Goal: Transaction & Acquisition: Book appointment/travel/reservation

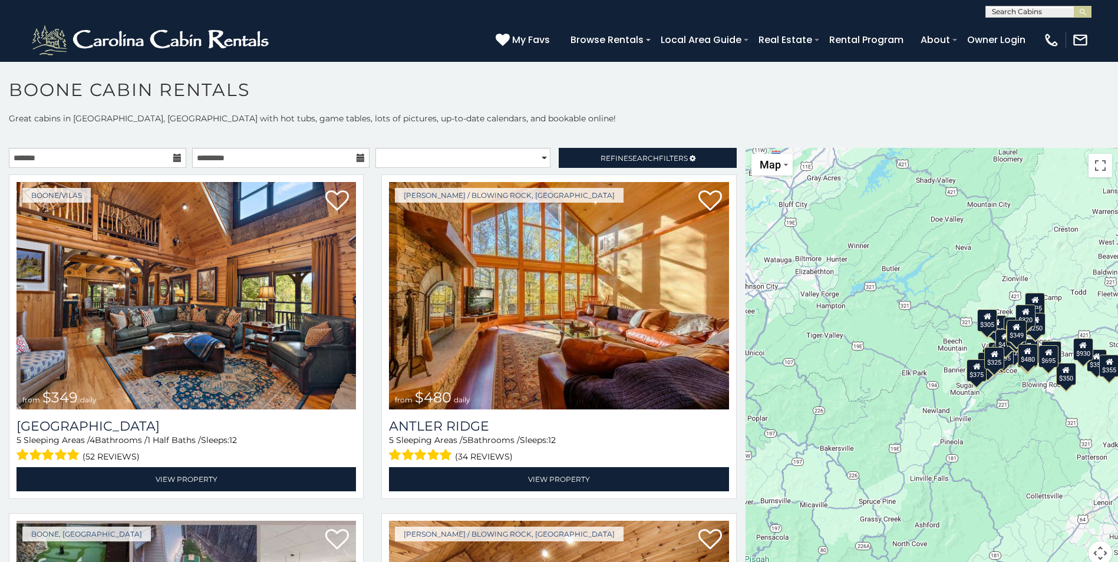
scroll to position [6, 0]
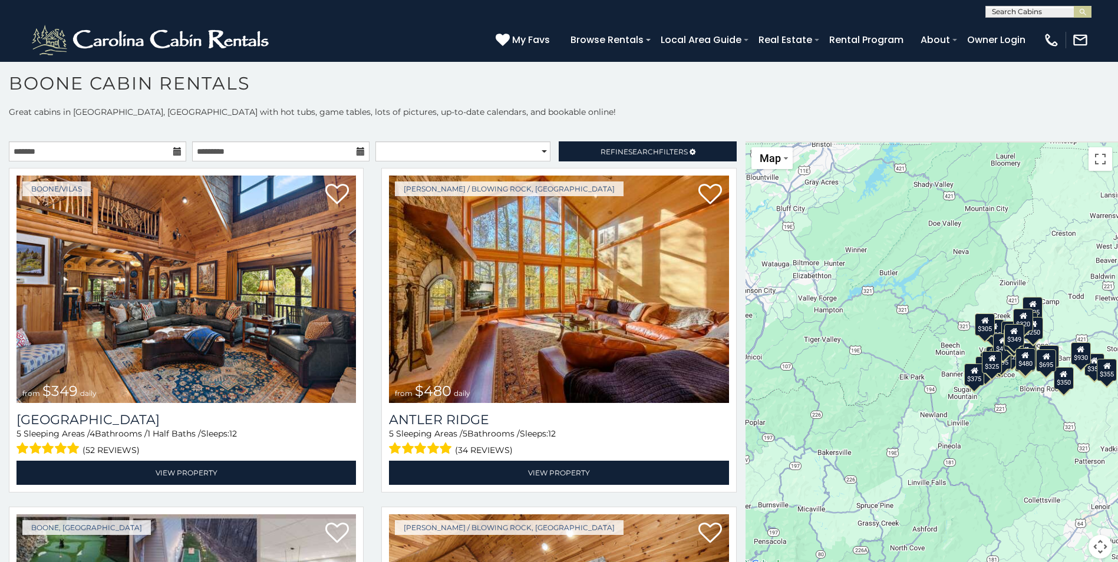
drag, startPoint x: 741, startPoint y: 177, endPoint x: 739, endPoint y: 189, distance: 12.0
click at [739, 141] on main "**********" at bounding box center [559, 141] width 1118 height 0
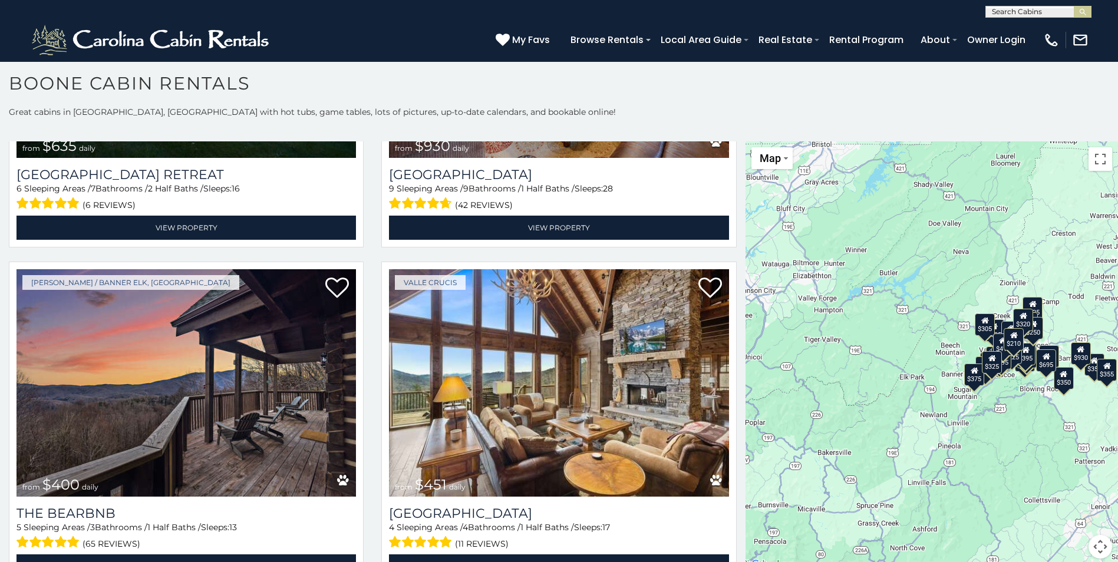
scroll to position [1327, 0]
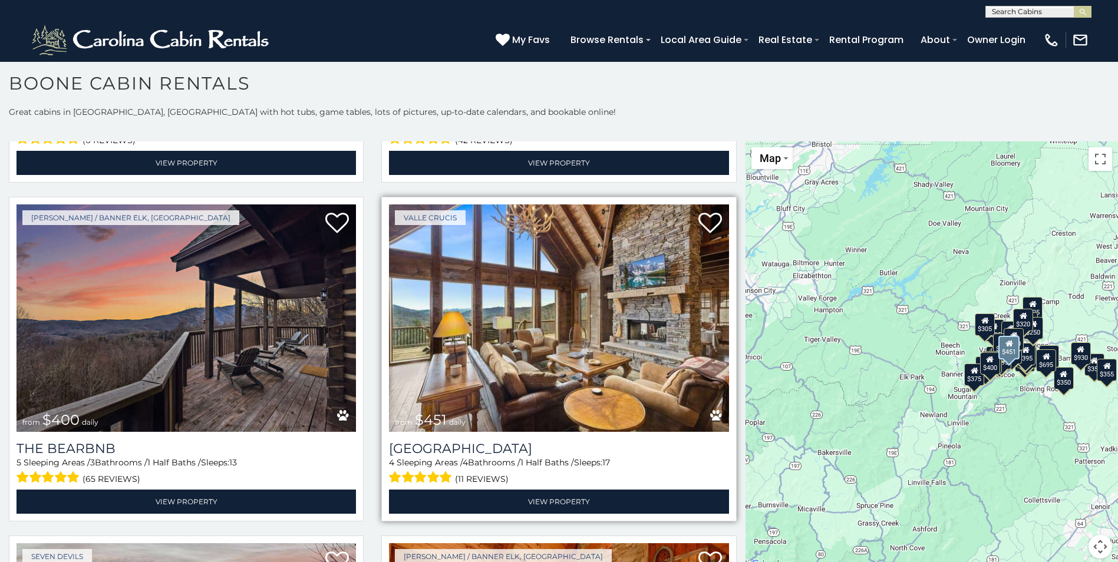
click at [454, 321] on img at bounding box center [558, 317] width 339 height 227
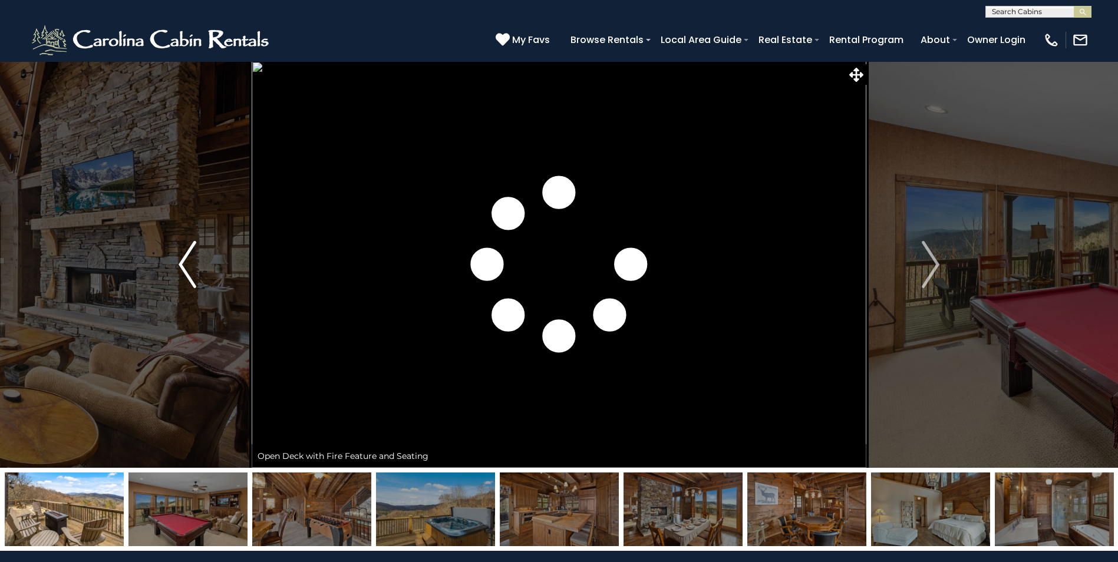
click at [216, 200] on button "Previous" at bounding box center [187, 264] width 128 height 407
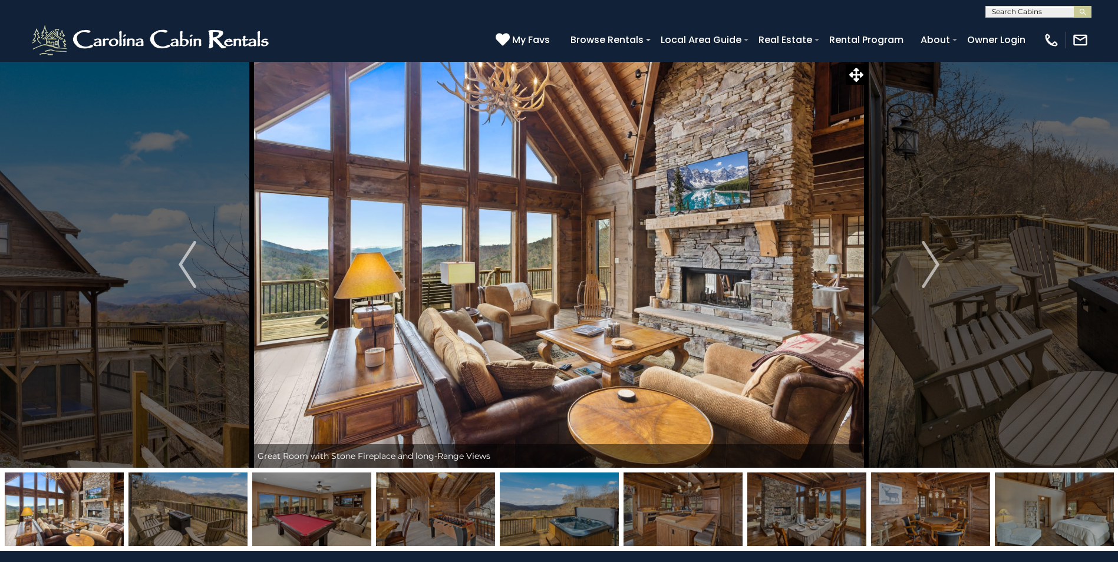
click at [626, 186] on img at bounding box center [559, 264] width 615 height 407
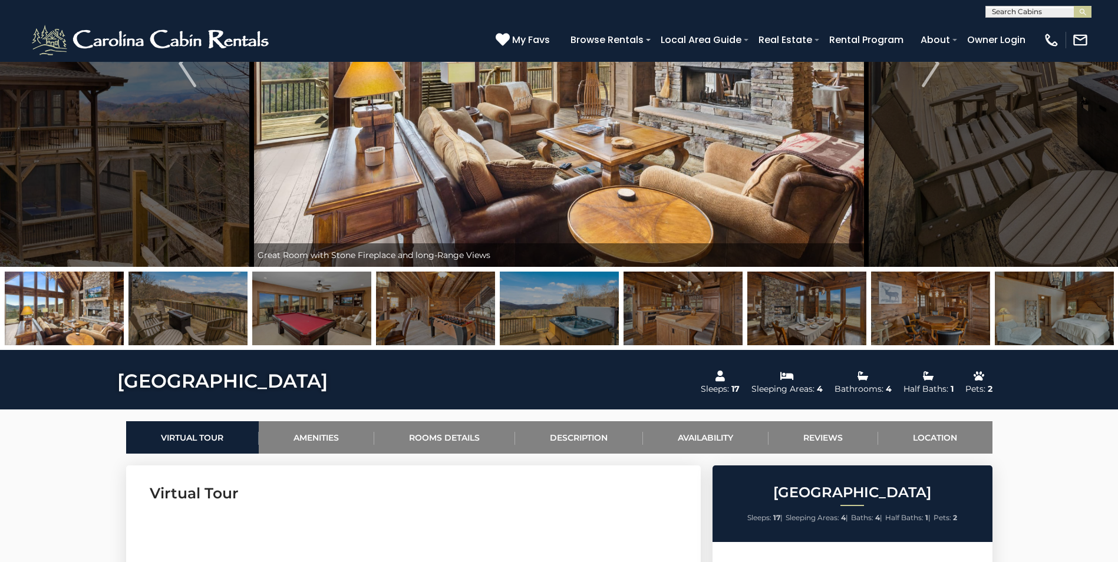
scroll to position [258, 0]
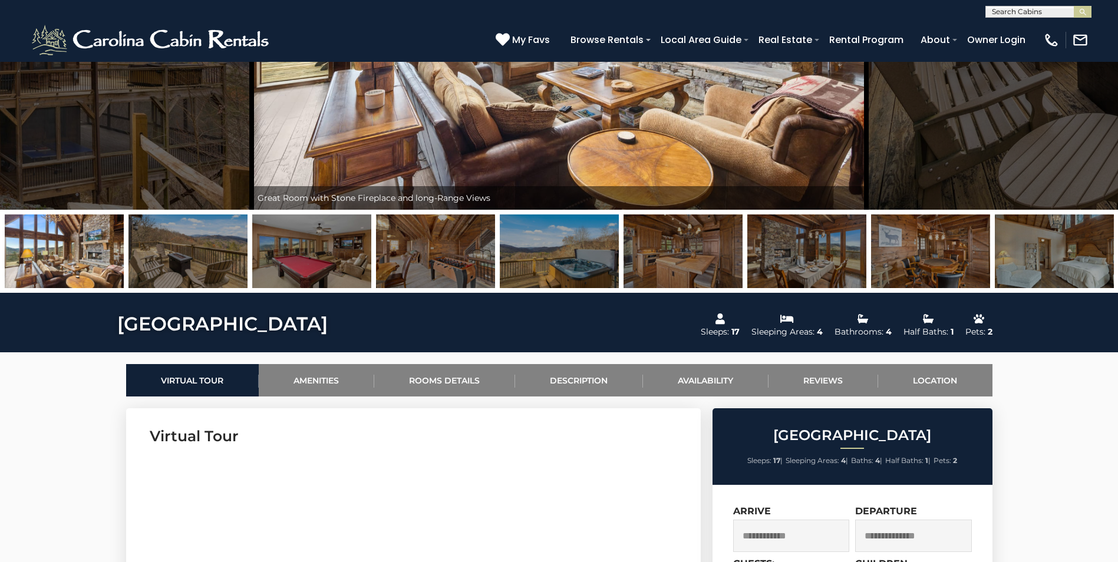
click at [283, 245] on img at bounding box center [311, 251] width 119 height 74
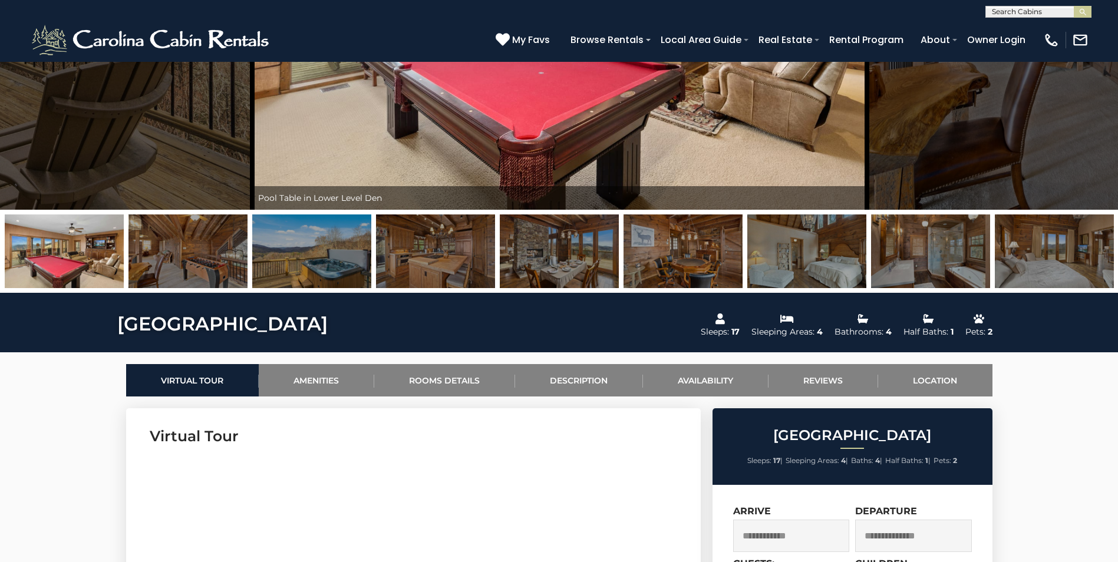
drag, startPoint x: 520, startPoint y: 138, endPoint x: 651, endPoint y: 158, distance: 132.9
click at [536, 204] on div "Pool Table in Lower Level Den" at bounding box center [559, 6] width 615 height 407
drag, startPoint x: 819, startPoint y: 174, endPoint x: 922, endPoint y: 163, distance: 103.2
click at [823, 227] on div "Parking and Drive Great Room with Stone Fireplace and long-Range Views" at bounding box center [559, 48] width 1118 height 490
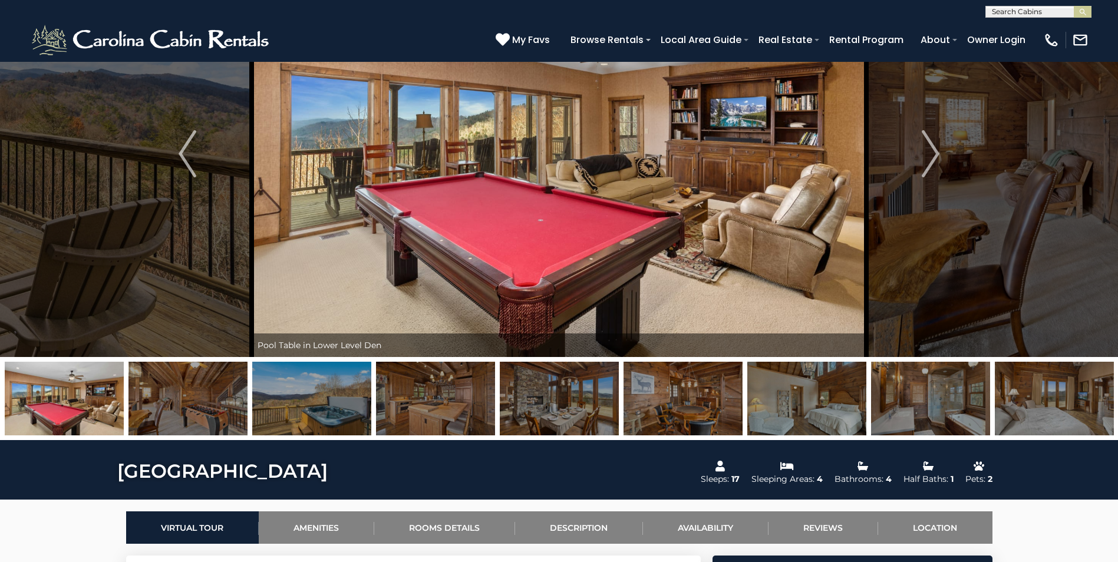
scroll to position [0, 0]
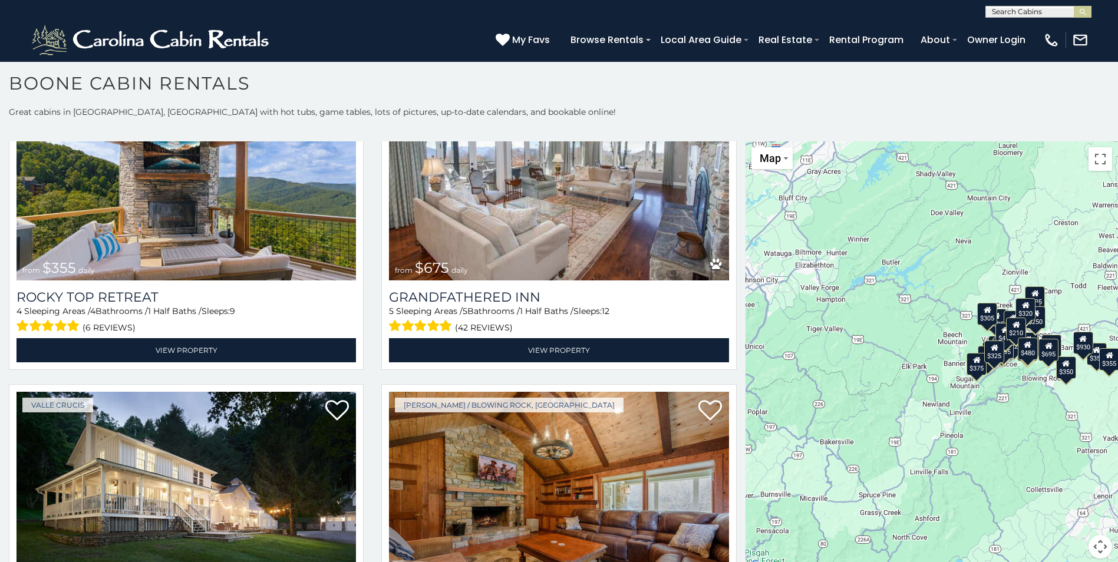
scroll to position [830, 0]
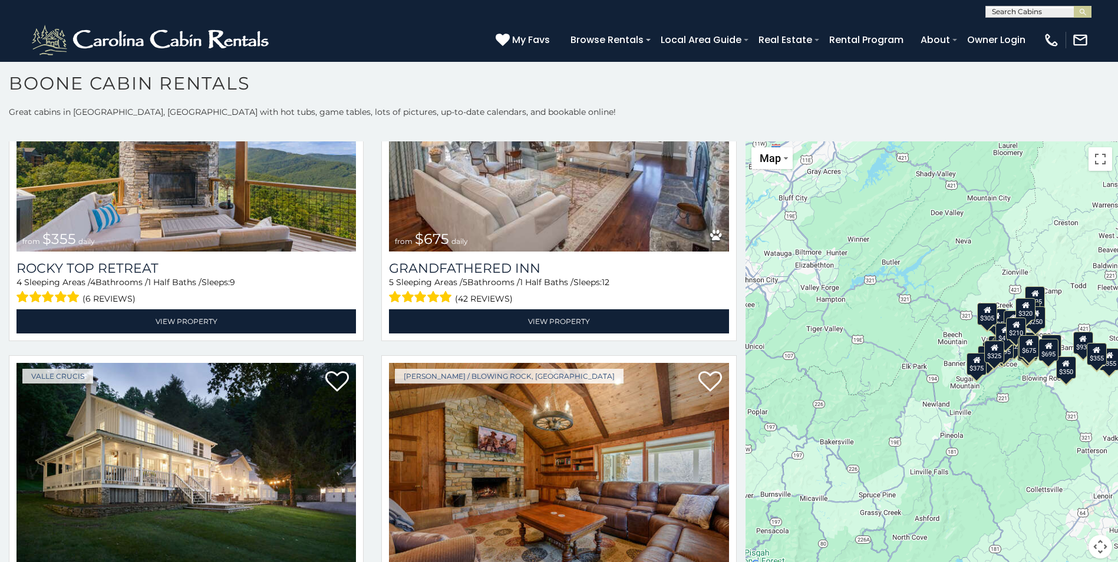
click at [213, 137] on div "**********" at bounding box center [559, 339] width 1118 height 467
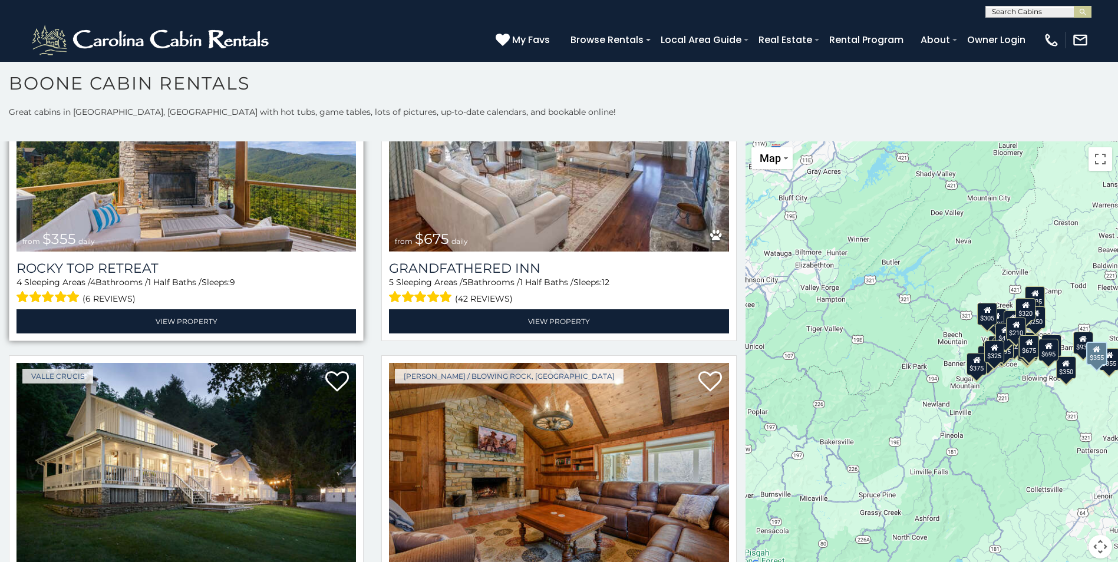
click at [187, 170] on img at bounding box center [185, 137] width 339 height 227
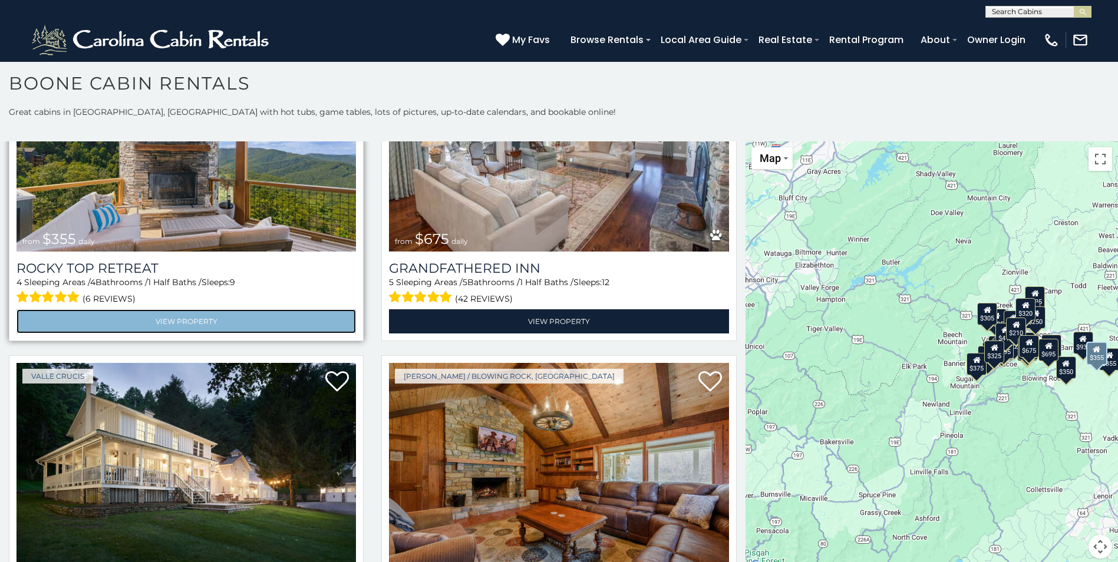
click at [195, 312] on link "View Property" at bounding box center [185, 321] width 339 height 24
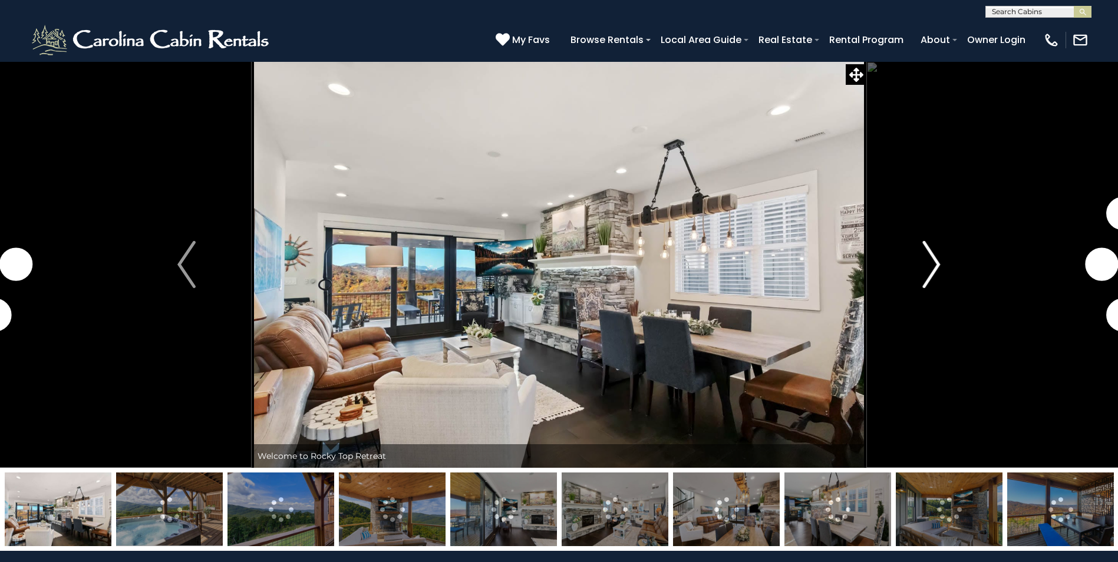
click at [934, 265] on img "Next" at bounding box center [931, 264] width 18 height 47
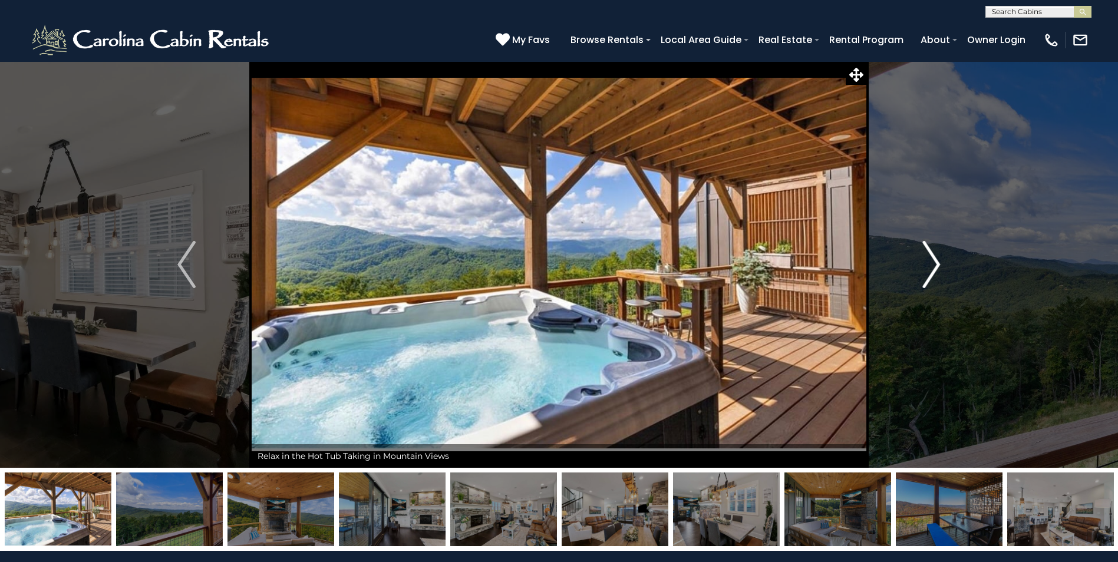
click at [934, 265] on img "Next" at bounding box center [931, 264] width 18 height 47
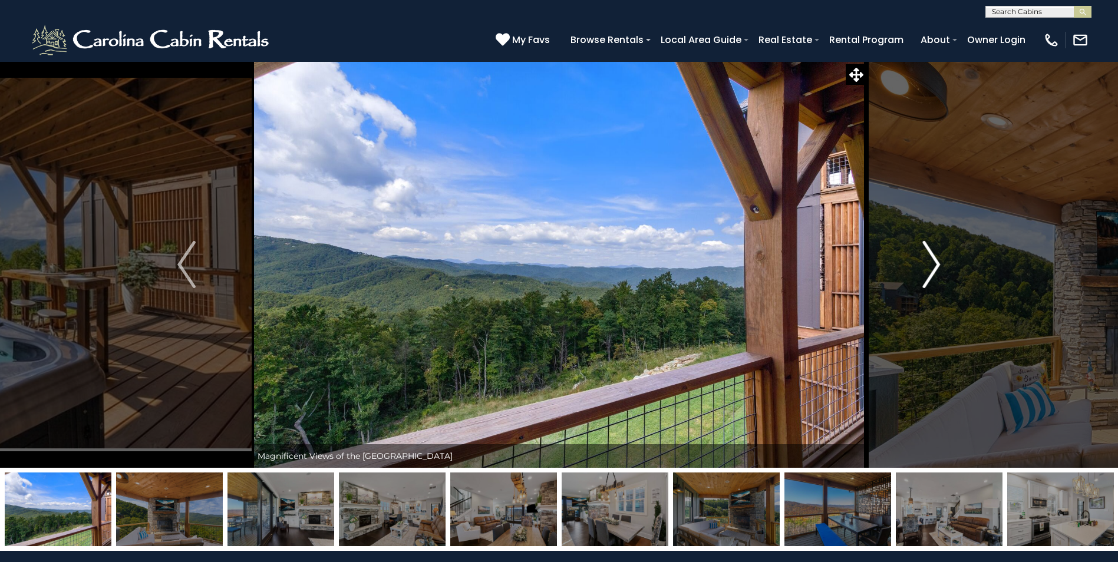
click at [934, 265] on img "Next" at bounding box center [931, 264] width 18 height 47
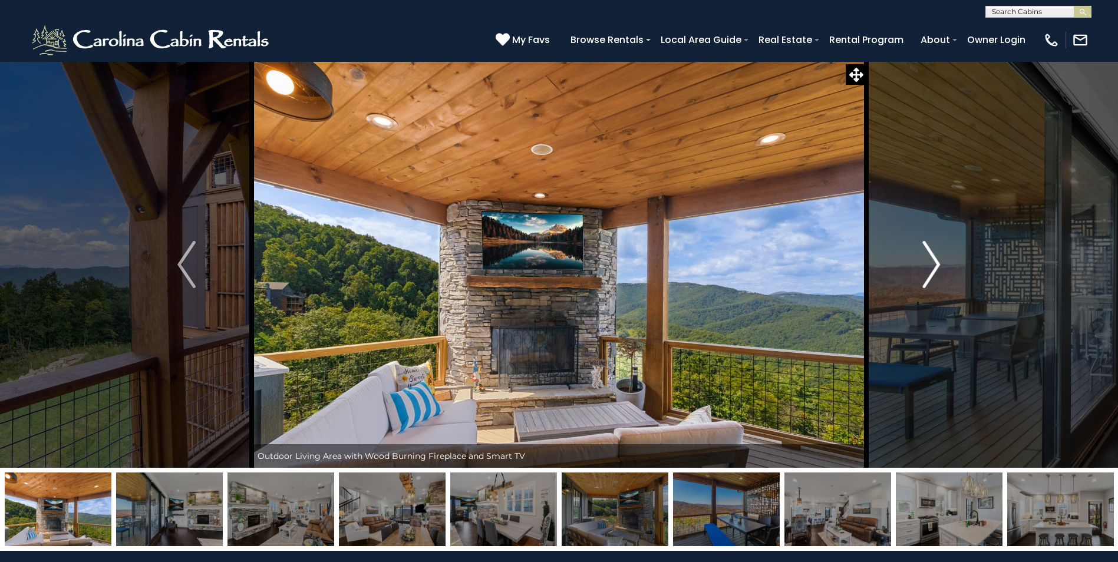
click at [934, 265] on img "Next" at bounding box center [931, 264] width 18 height 47
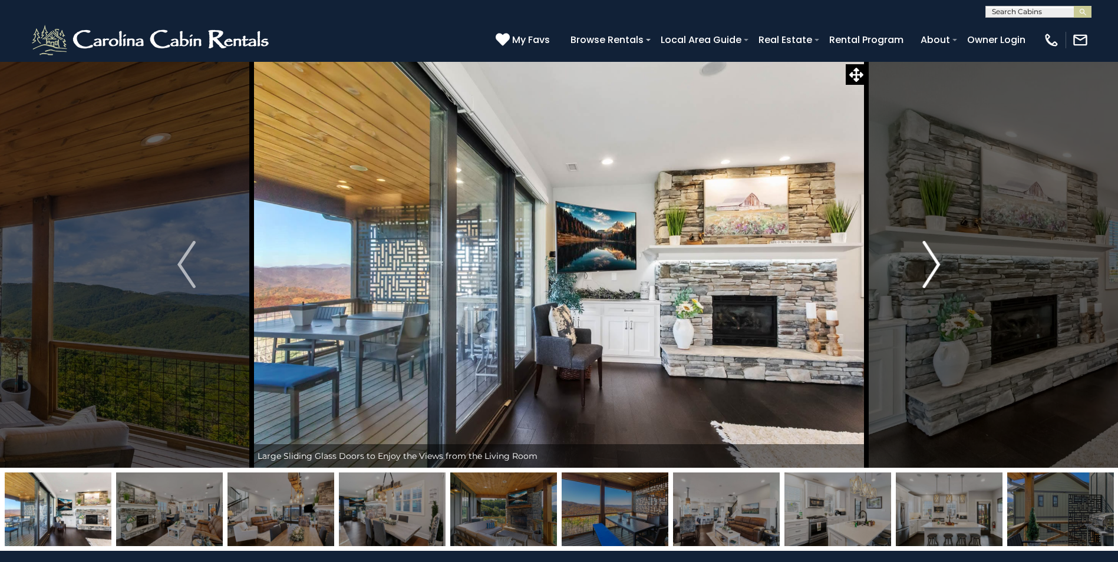
click at [934, 265] on img "Next" at bounding box center [931, 264] width 18 height 47
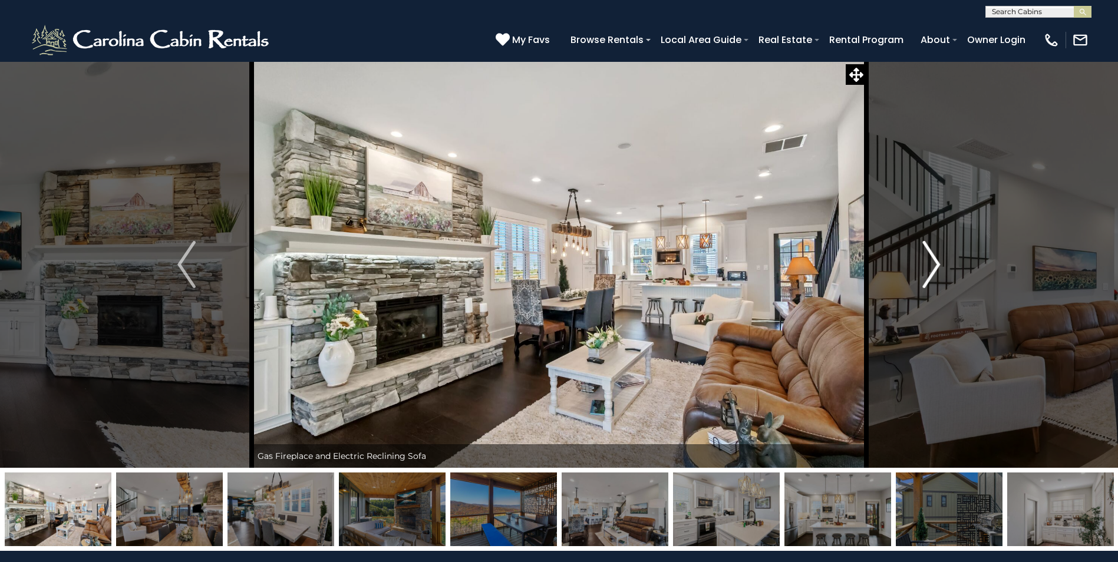
click at [934, 265] on img "Next" at bounding box center [931, 264] width 18 height 47
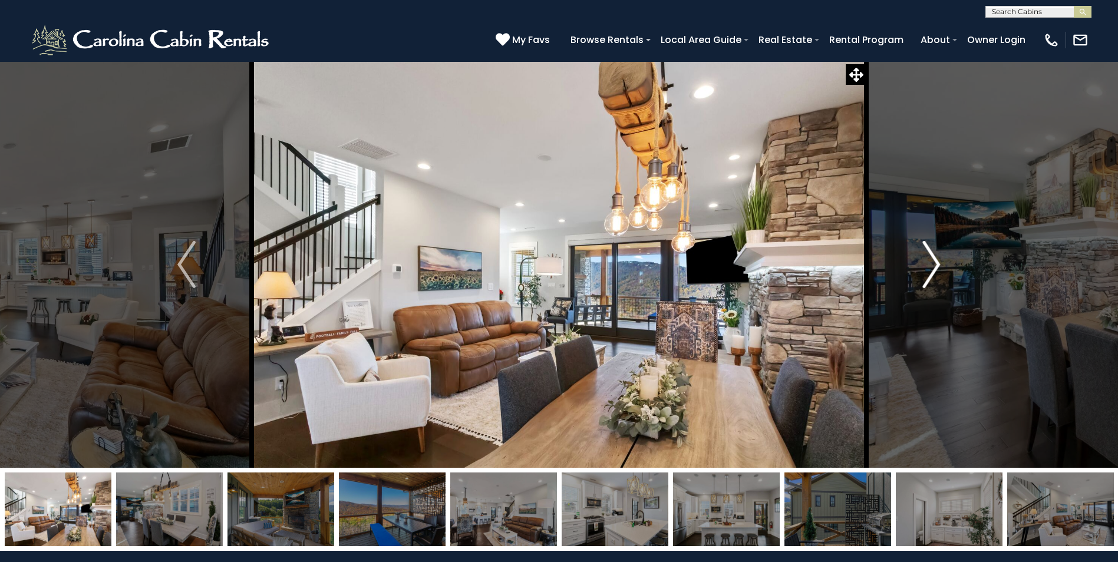
click at [934, 265] on img "Next" at bounding box center [931, 264] width 18 height 47
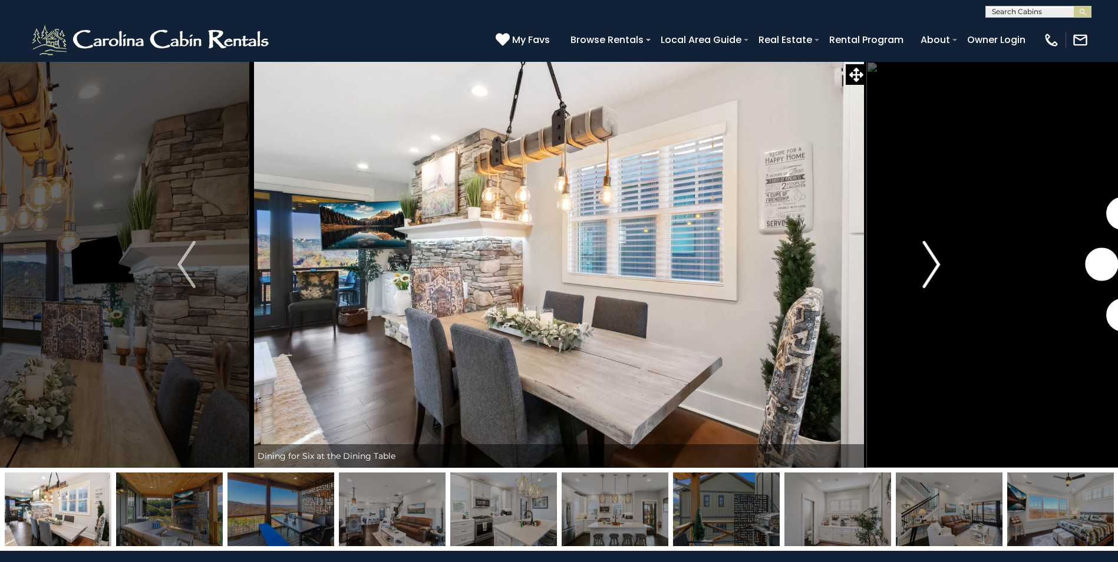
click at [934, 265] on img "Next" at bounding box center [931, 264] width 18 height 47
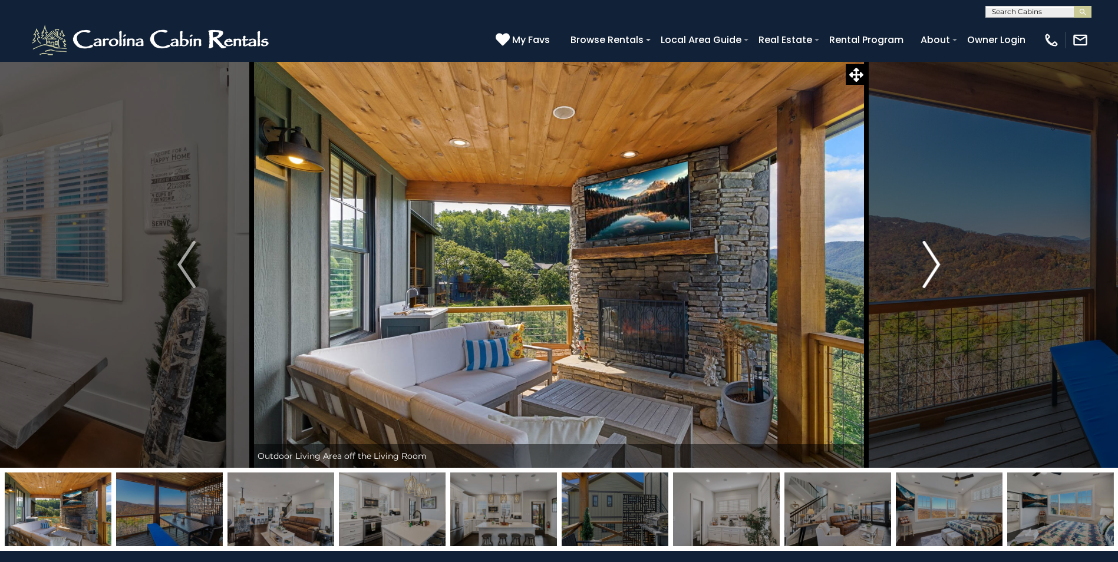
click at [934, 265] on img "Next" at bounding box center [931, 264] width 18 height 47
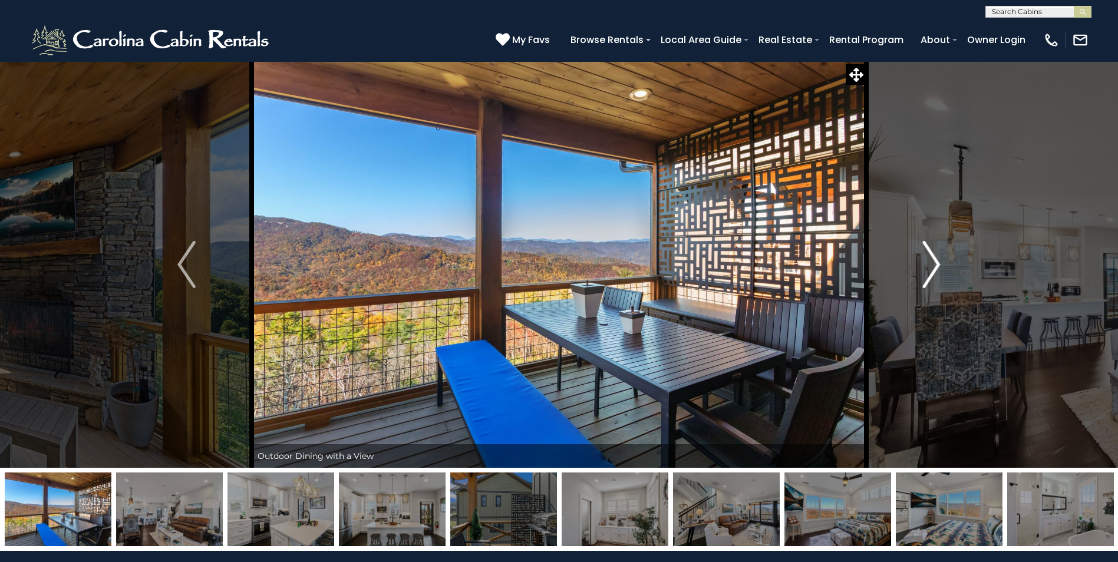
click at [934, 265] on img "Next" at bounding box center [931, 264] width 18 height 47
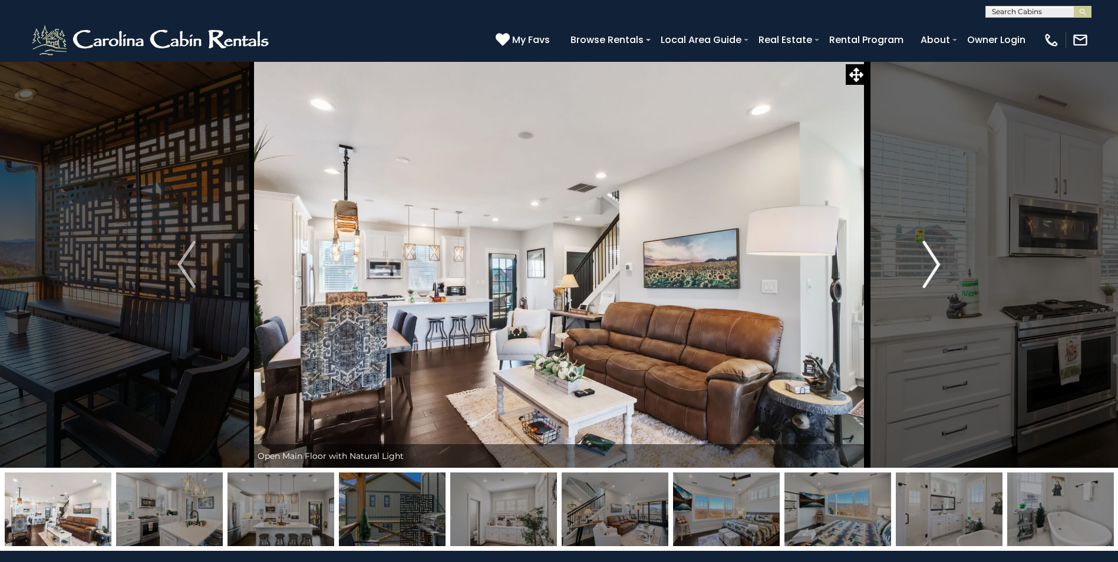
click at [934, 265] on img "Next" at bounding box center [931, 264] width 18 height 47
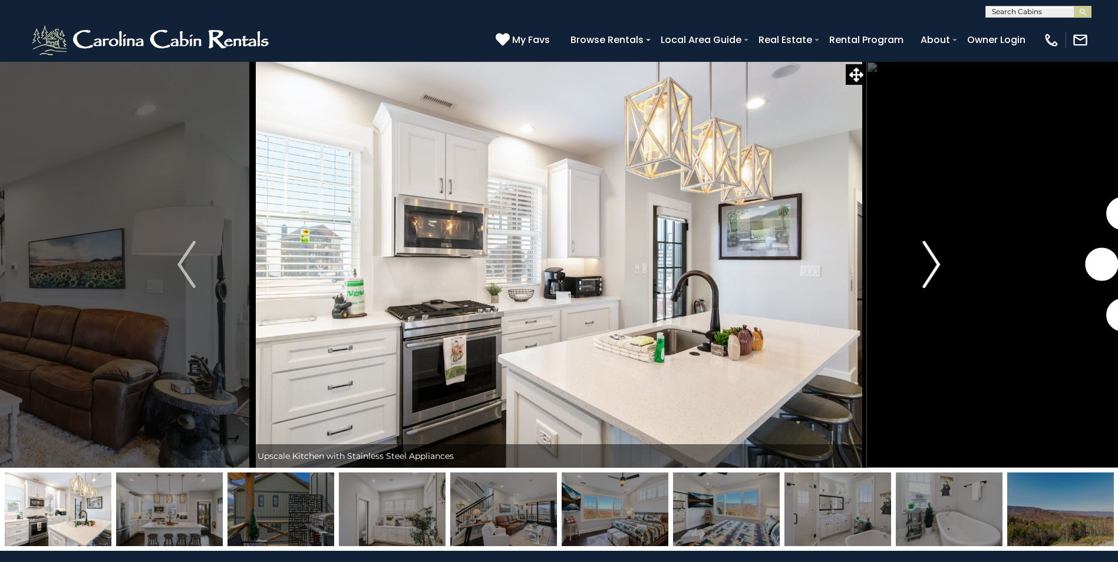
click at [934, 265] on img "Next" at bounding box center [931, 264] width 18 height 47
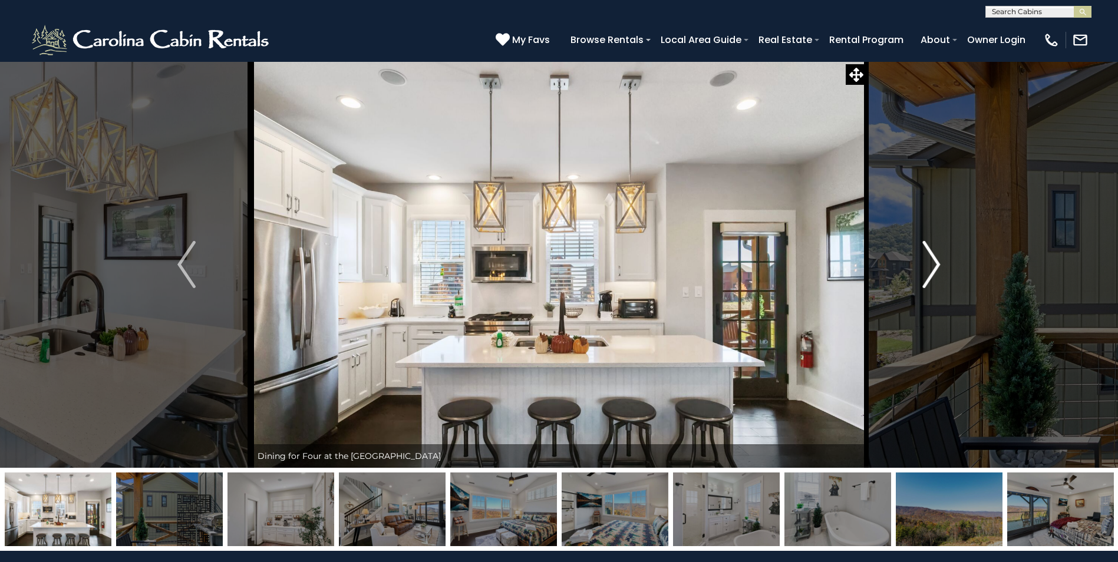
click at [934, 265] on img "Next" at bounding box center [931, 264] width 18 height 47
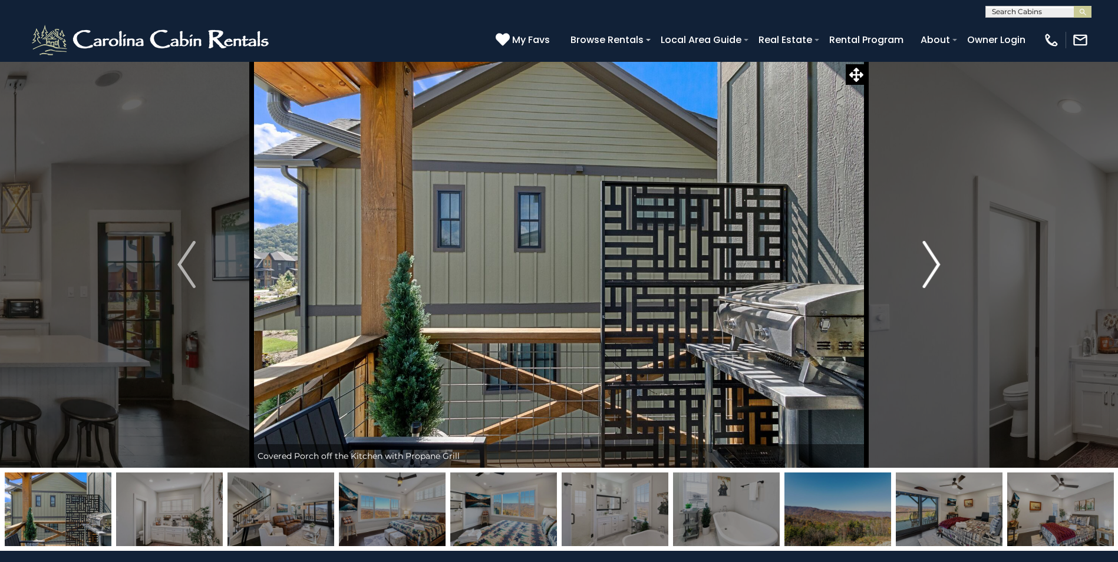
click at [934, 265] on img "Next" at bounding box center [931, 264] width 18 height 47
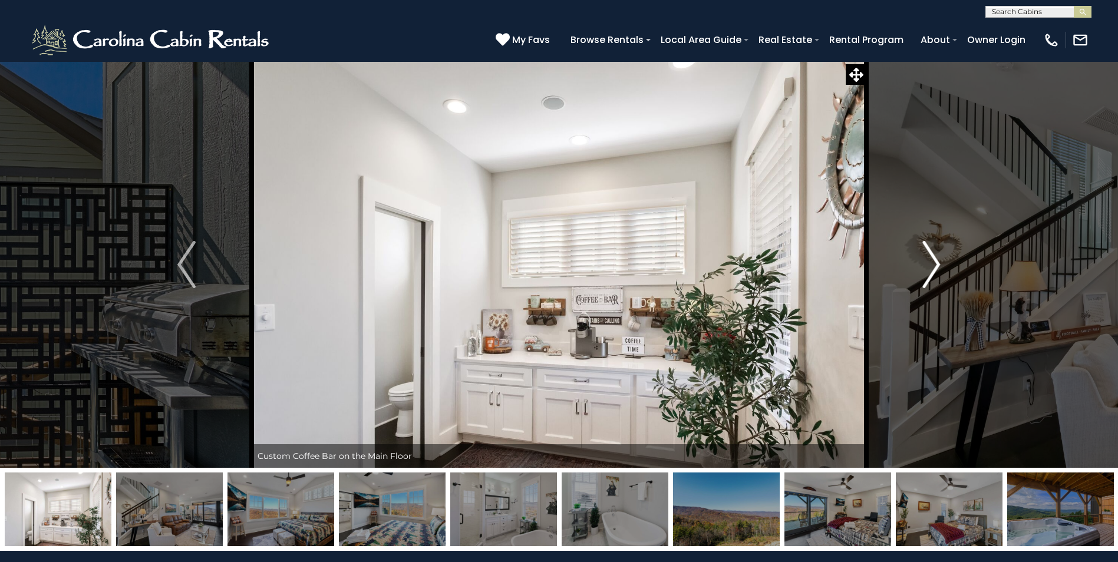
click at [934, 265] on img "Next" at bounding box center [931, 264] width 18 height 47
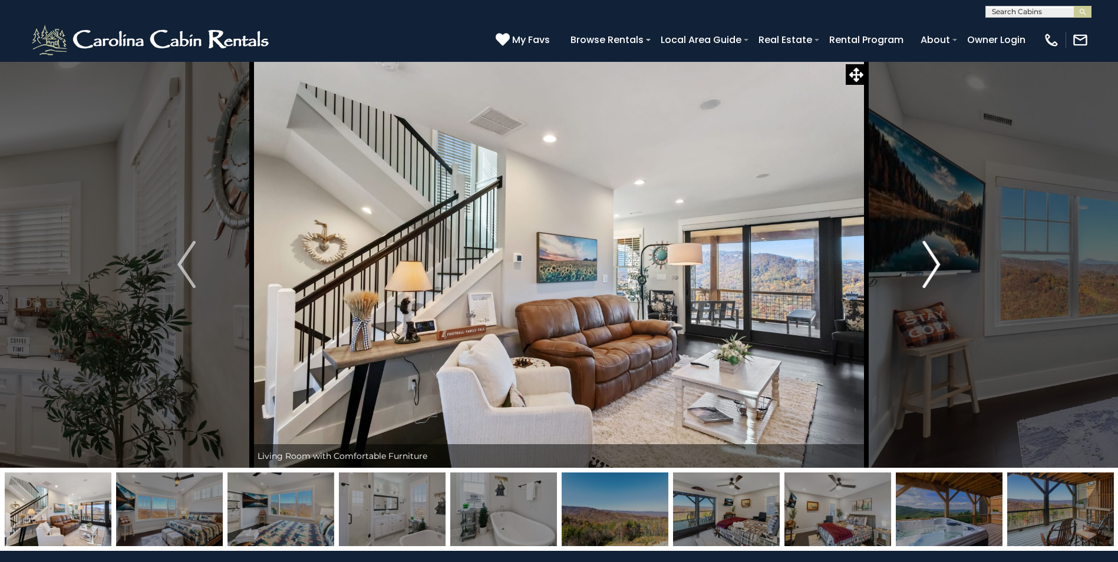
click at [934, 265] on img "Next" at bounding box center [931, 264] width 18 height 47
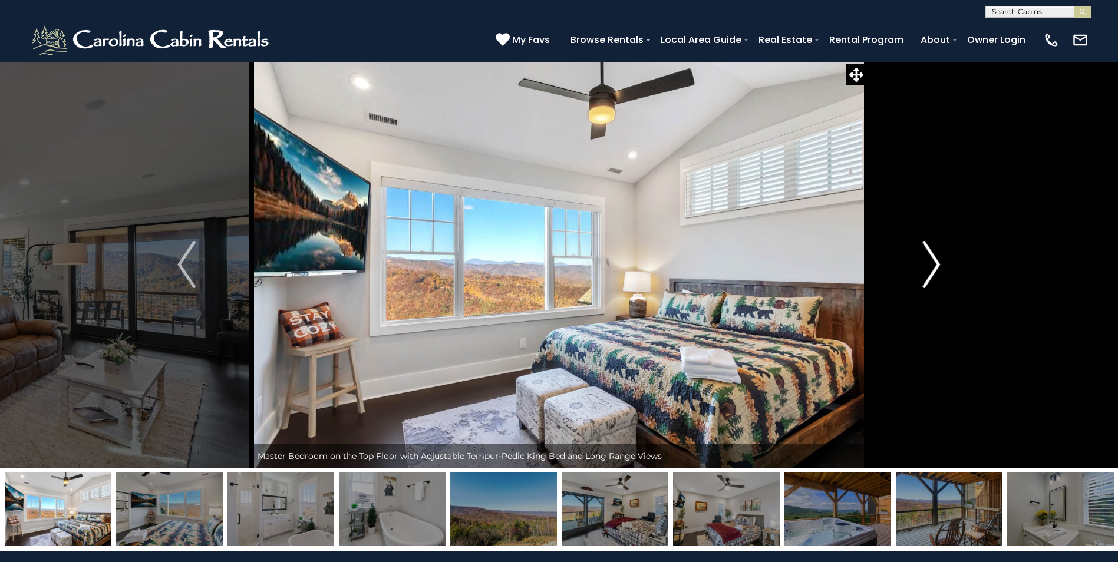
click at [934, 265] on img "Next" at bounding box center [931, 264] width 18 height 47
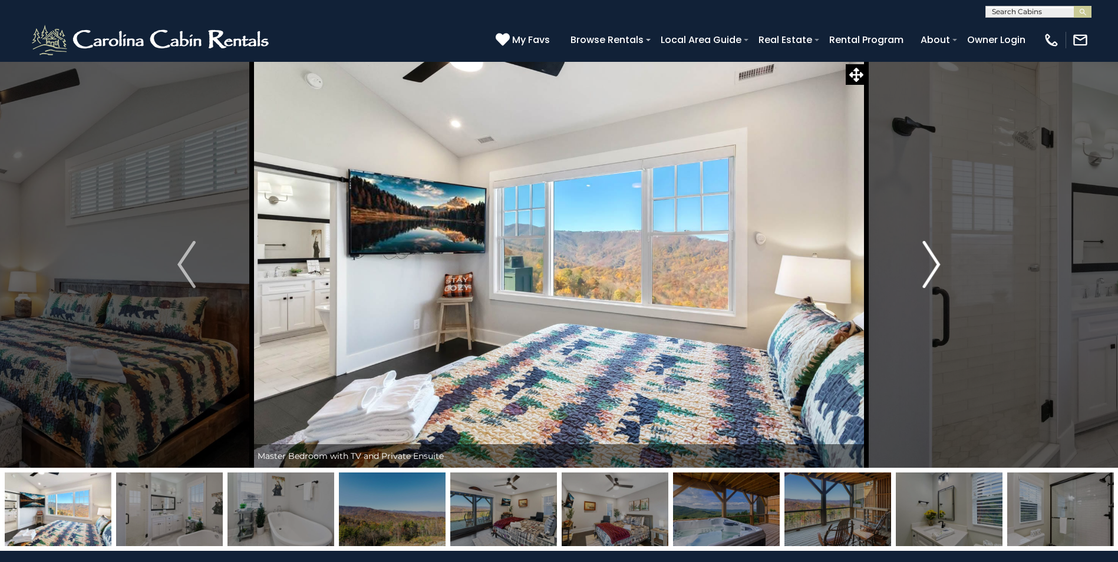
click at [934, 265] on img "Next" at bounding box center [931, 264] width 18 height 47
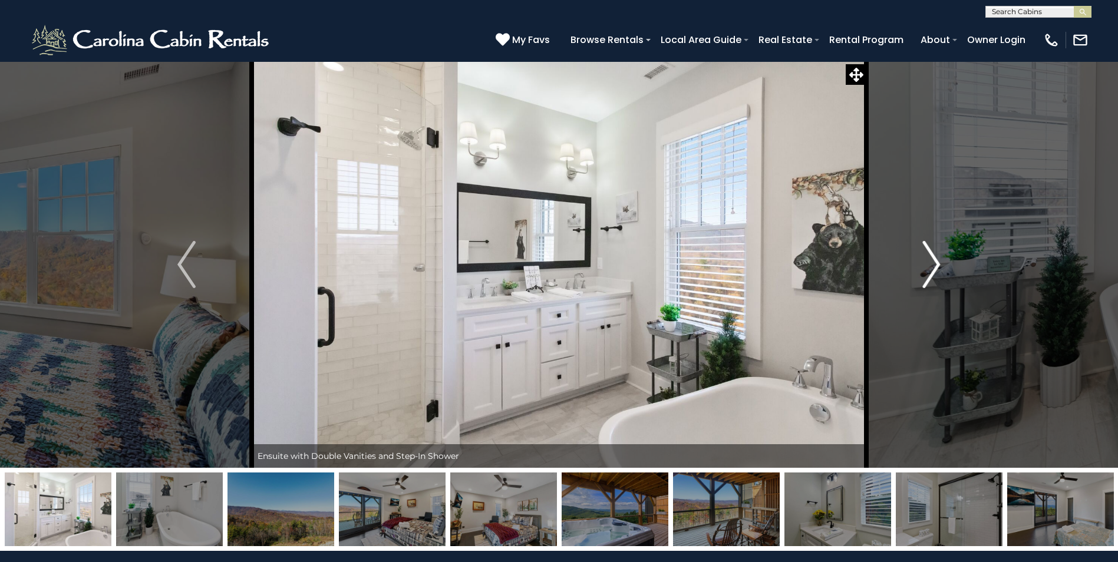
click at [934, 265] on img "Next" at bounding box center [931, 264] width 18 height 47
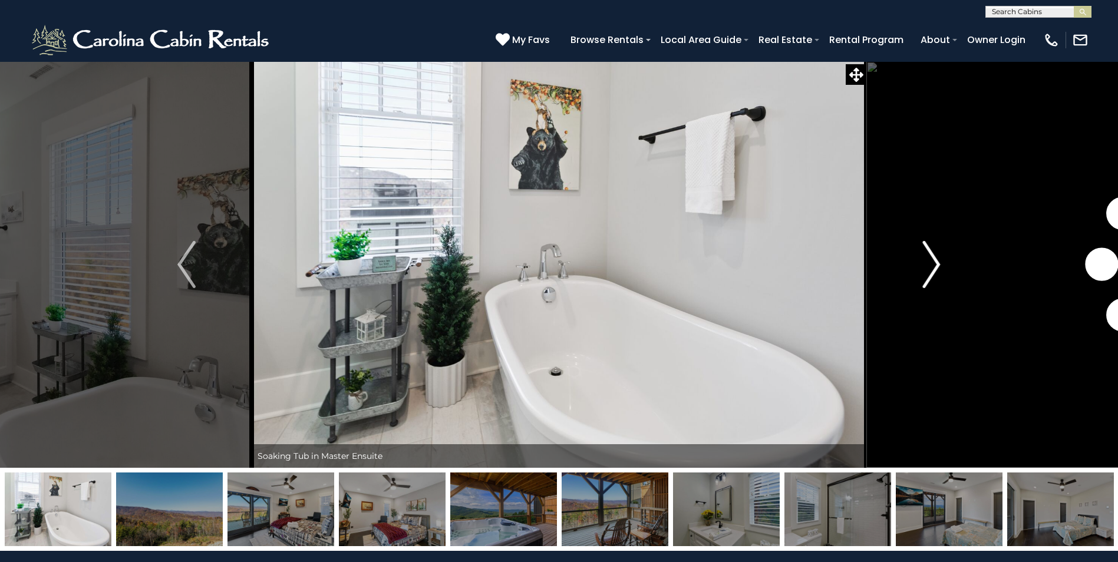
click at [934, 265] on img "Next" at bounding box center [931, 264] width 18 height 47
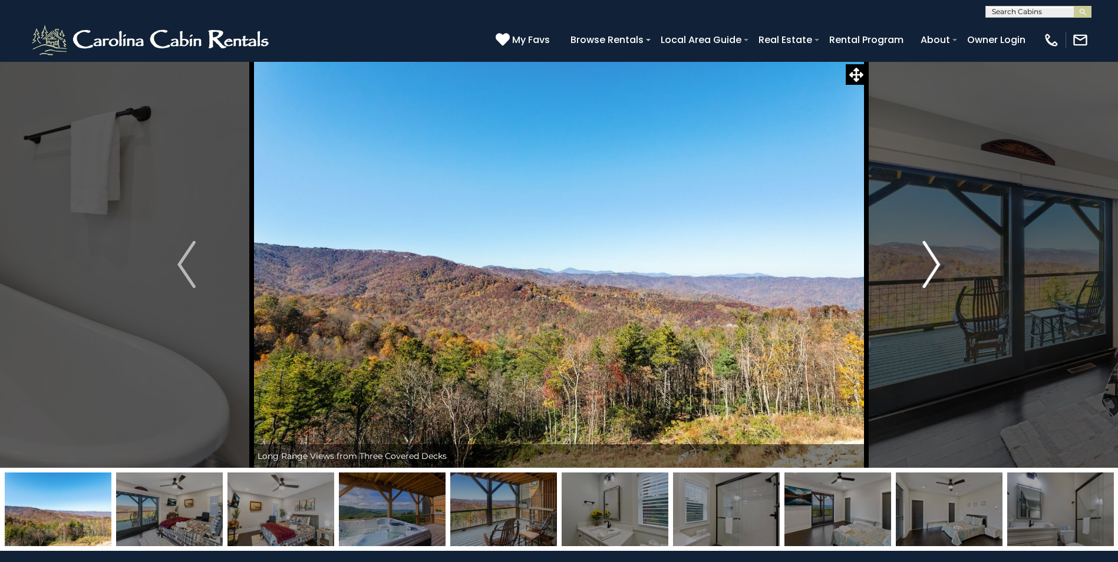
click at [934, 265] on img "Next" at bounding box center [931, 264] width 18 height 47
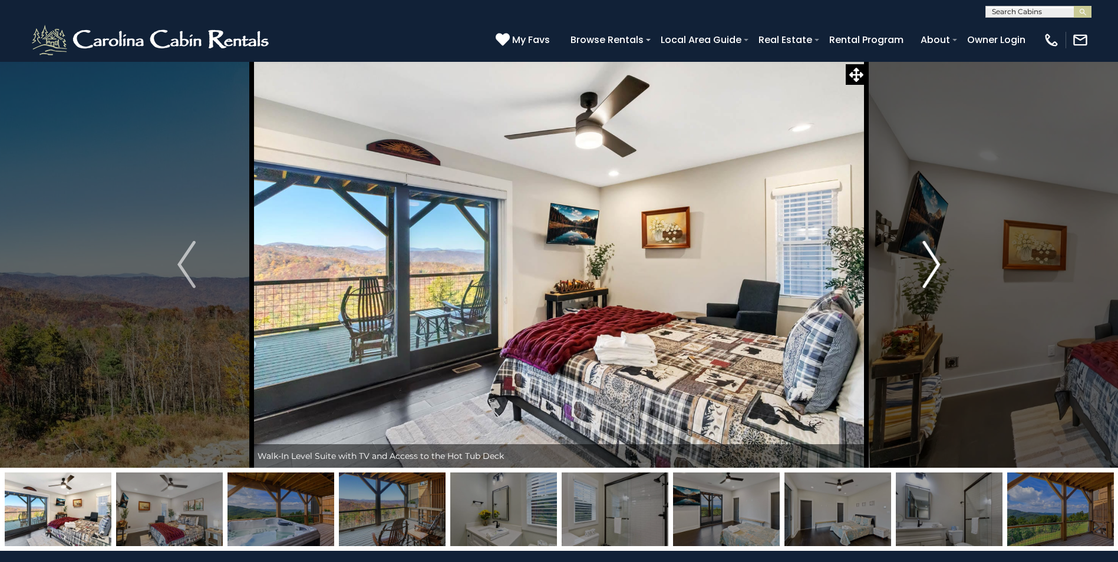
click at [934, 265] on img "Next" at bounding box center [931, 264] width 18 height 47
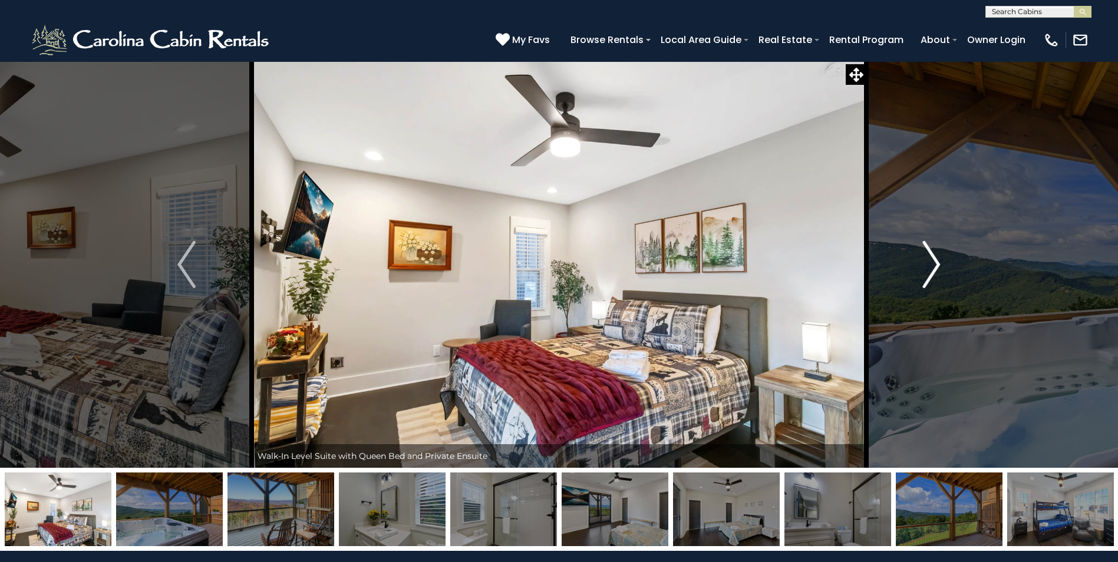
click at [934, 265] on img "Next" at bounding box center [931, 264] width 18 height 47
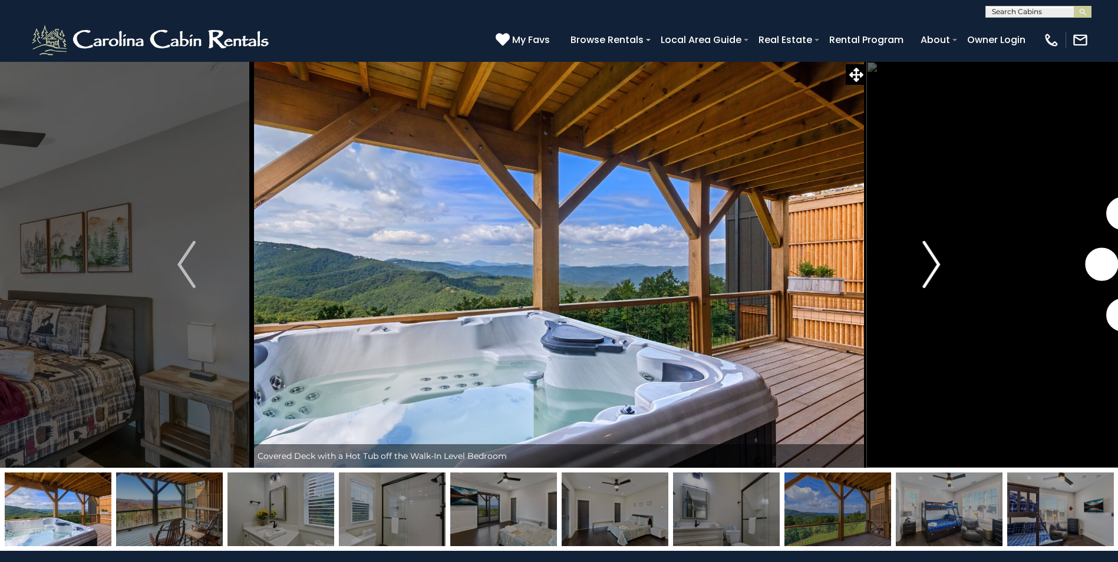
click at [934, 265] on img "Next" at bounding box center [931, 264] width 18 height 47
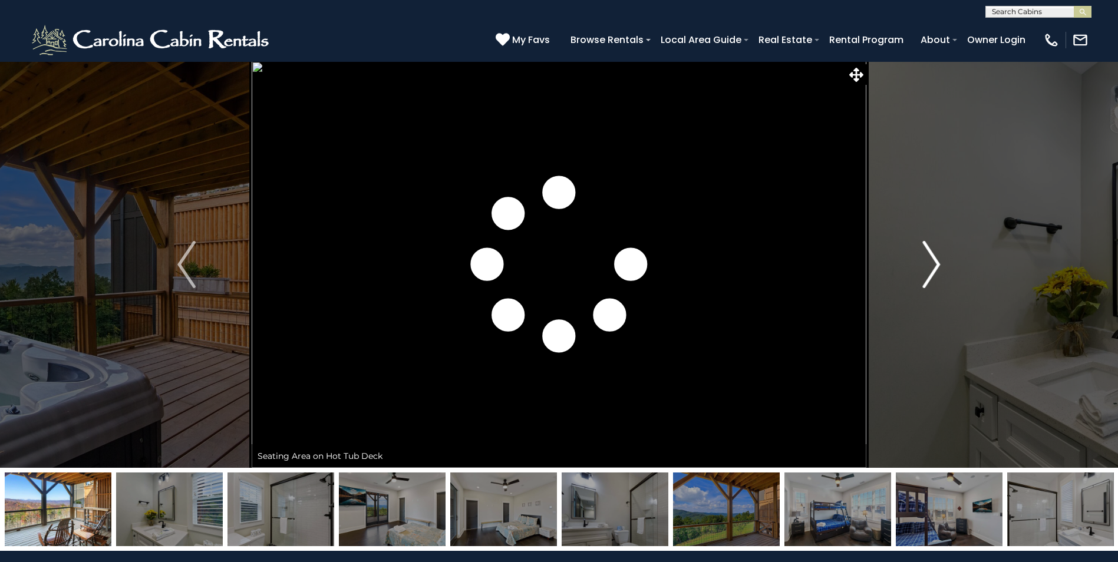
click at [934, 265] on img "Next" at bounding box center [931, 264] width 18 height 47
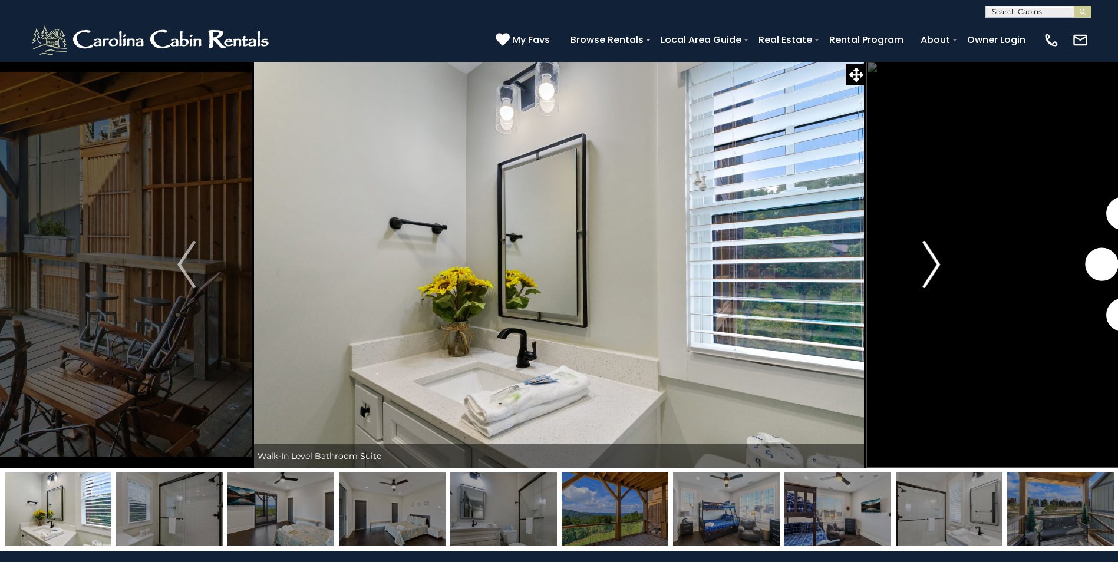
click at [934, 265] on img "Next" at bounding box center [931, 264] width 18 height 47
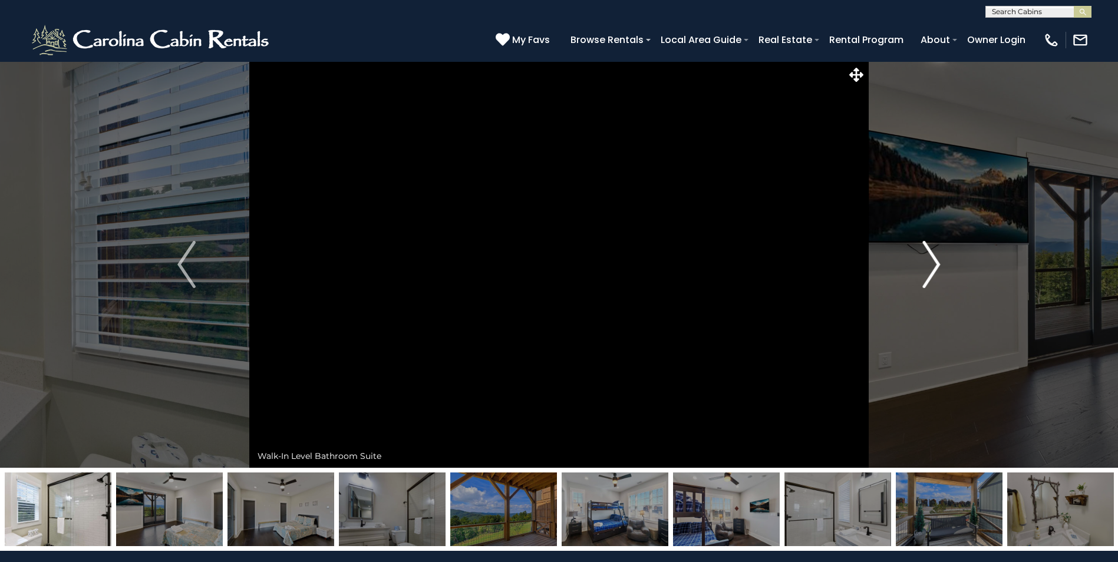
click at [934, 265] on img "Next" at bounding box center [931, 264] width 18 height 47
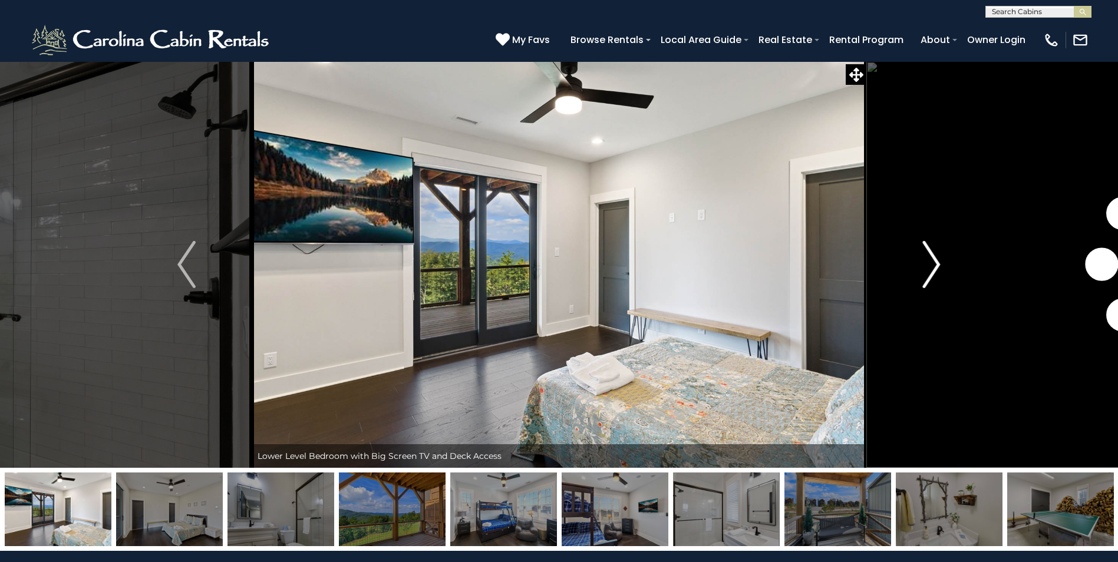
click at [934, 265] on img "Next" at bounding box center [931, 264] width 18 height 47
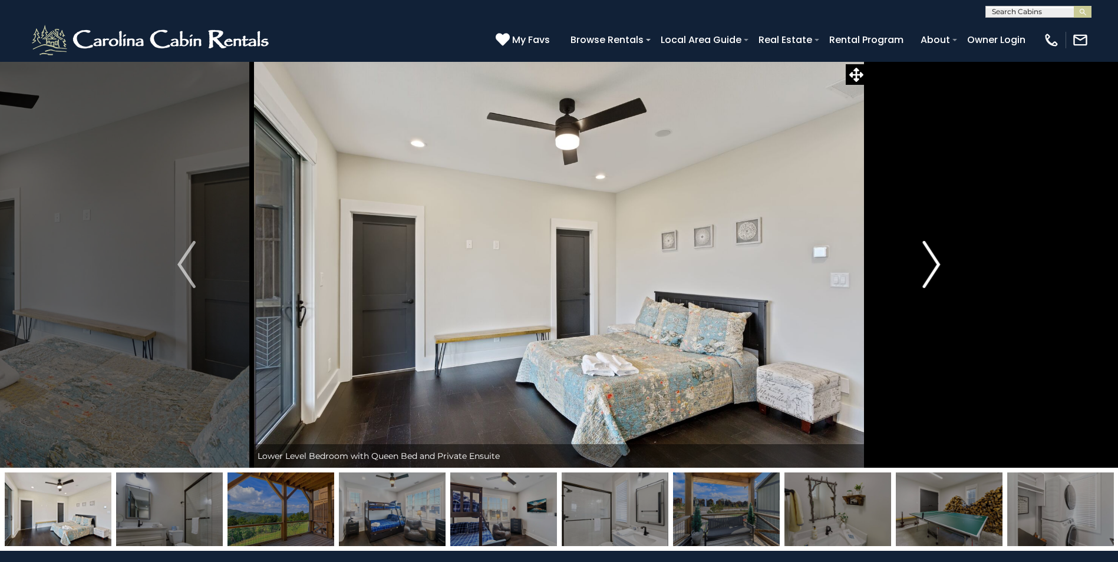
click at [934, 265] on img "Next" at bounding box center [931, 264] width 18 height 47
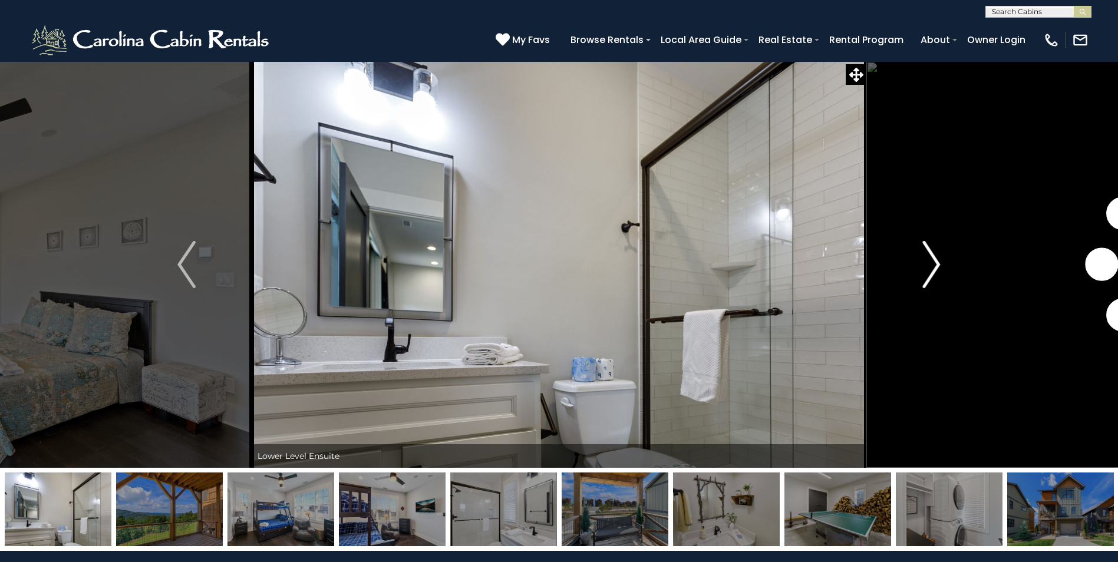
click at [934, 265] on img "Next" at bounding box center [931, 264] width 18 height 47
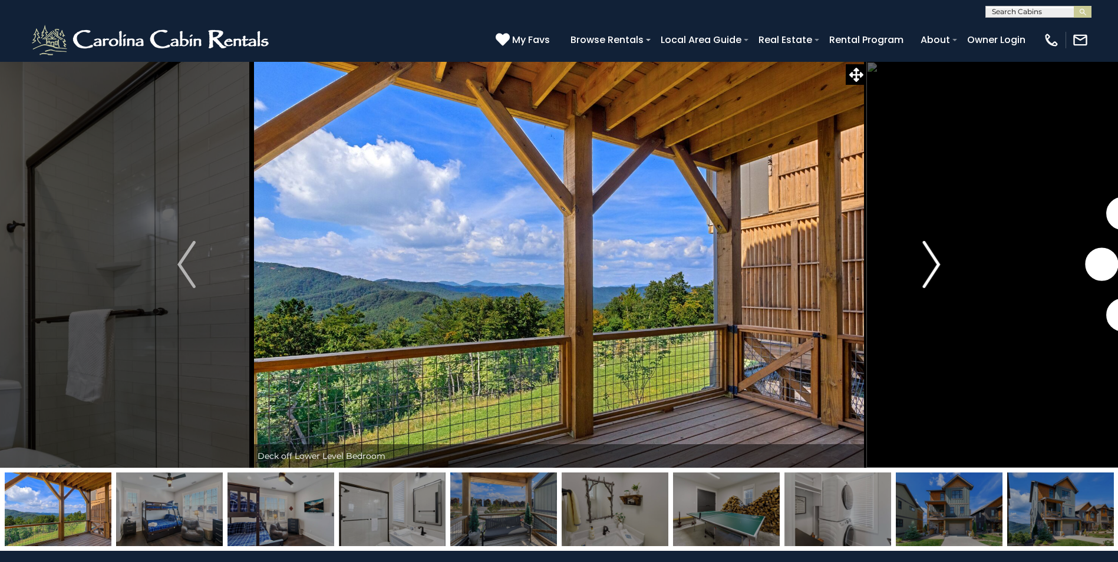
click at [934, 265] on img "Next" at bounding box center [931, 264] width 18 height 47
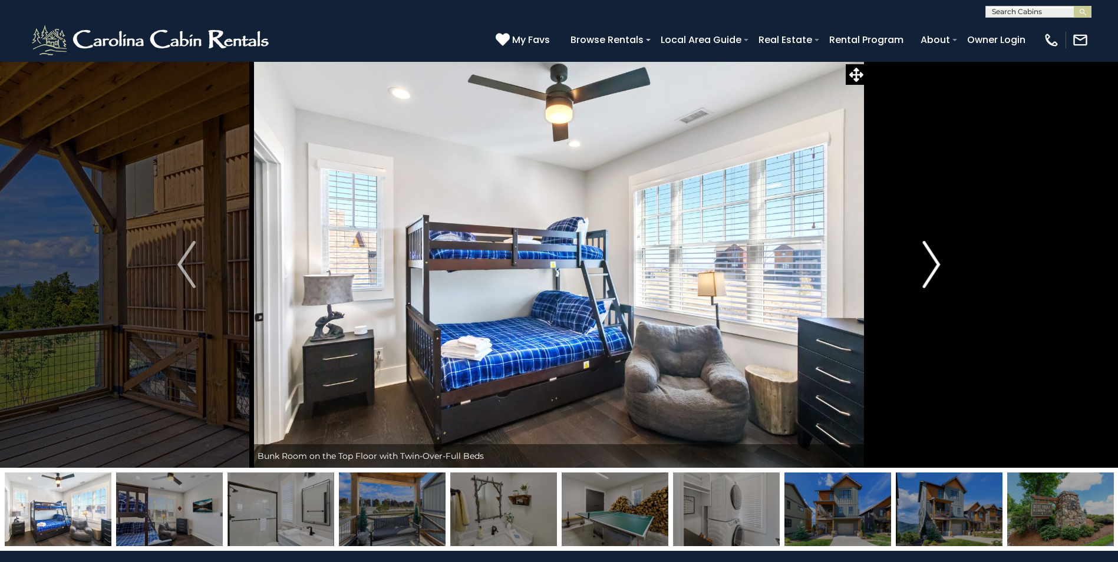
click at [934, 265] on img "Next" at bounding box center [931, 264] width 18 height 47
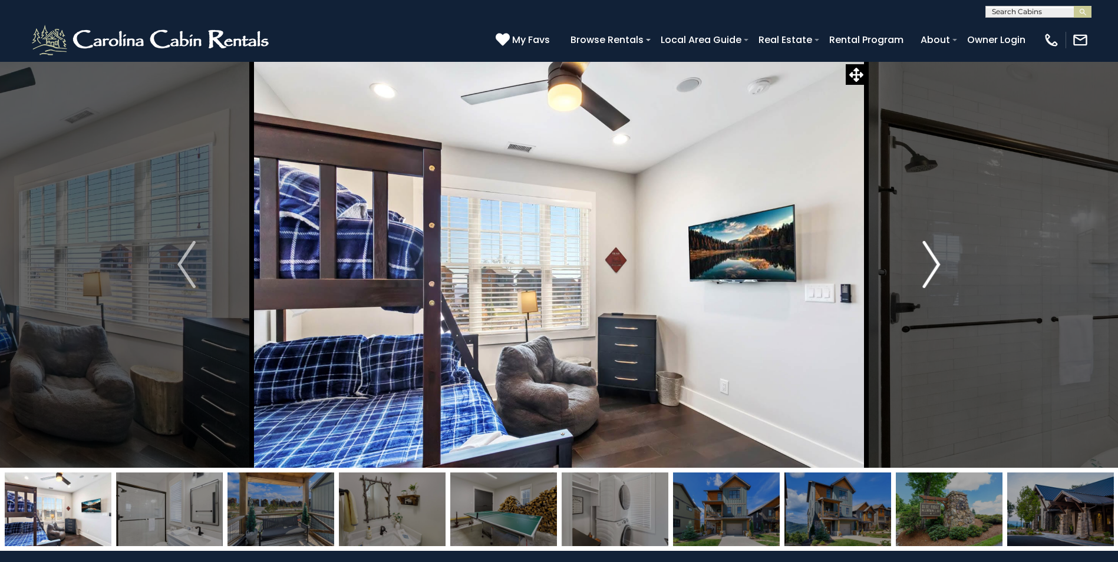
click at [934, 265] on img "Next" at bounding box center [931, 264] width 18 height 47
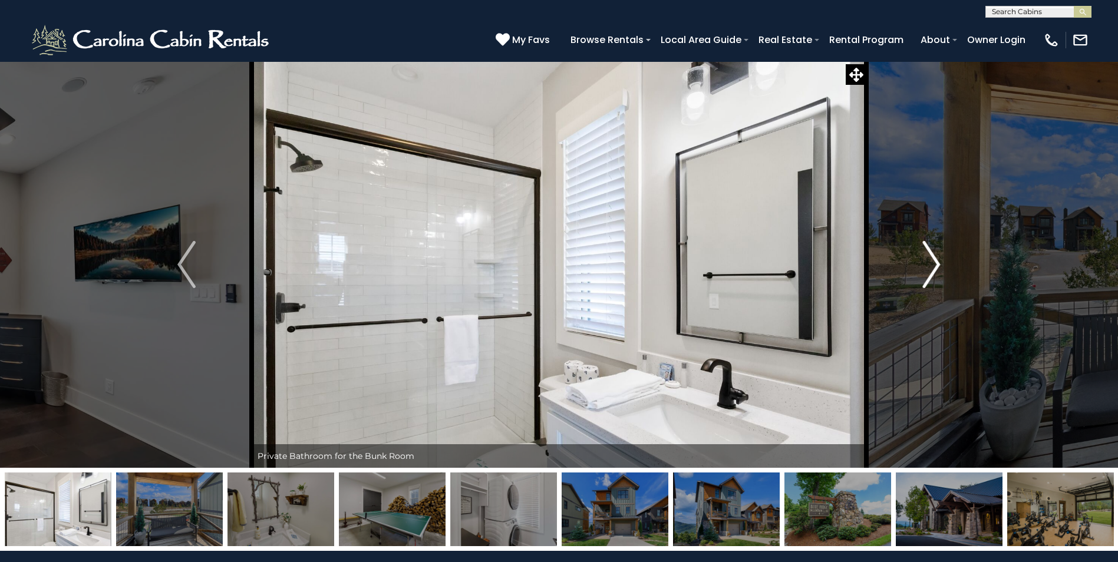
click at [934, 265] on img "Next" at bounding box center [931, 264] width 18 height 47
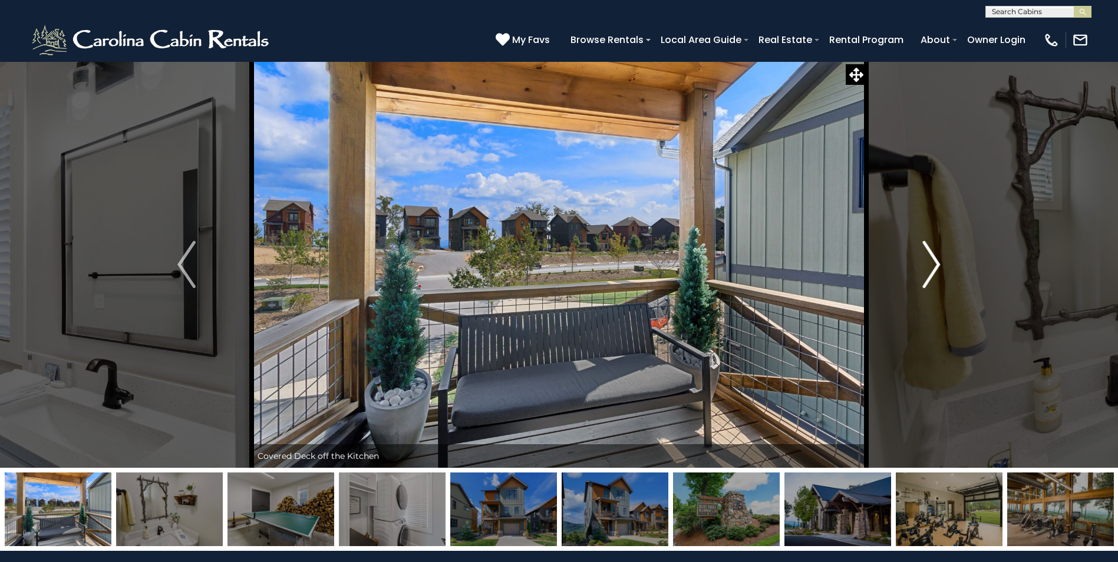
click at [934, 265] on img "Next" at bounding box center [931, 264] width 18 height 47
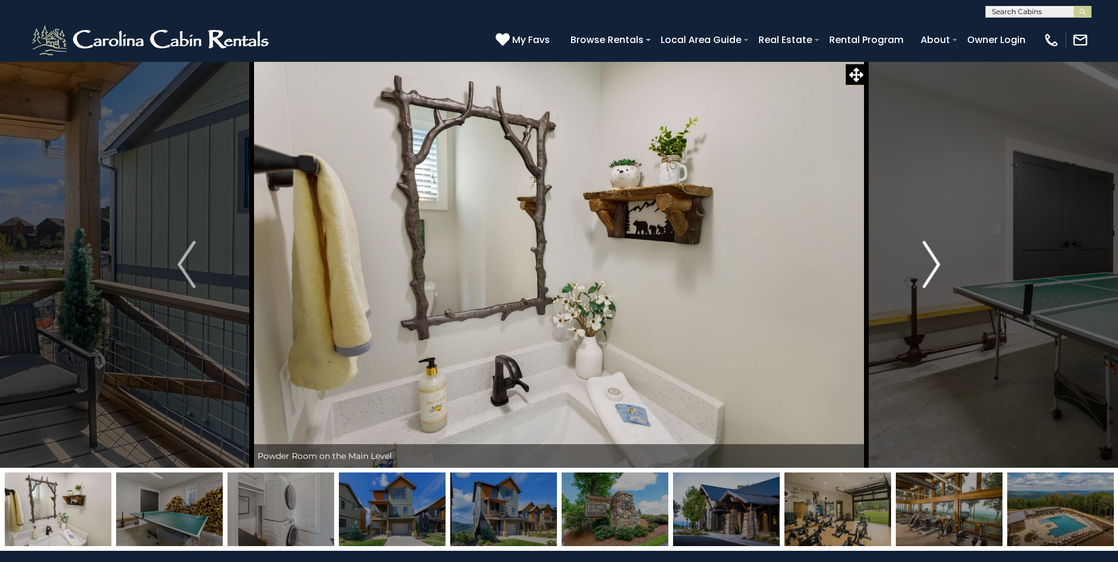
click at [934, 265] on img "Next" at bounding box center [931, 264] width 18 height 47
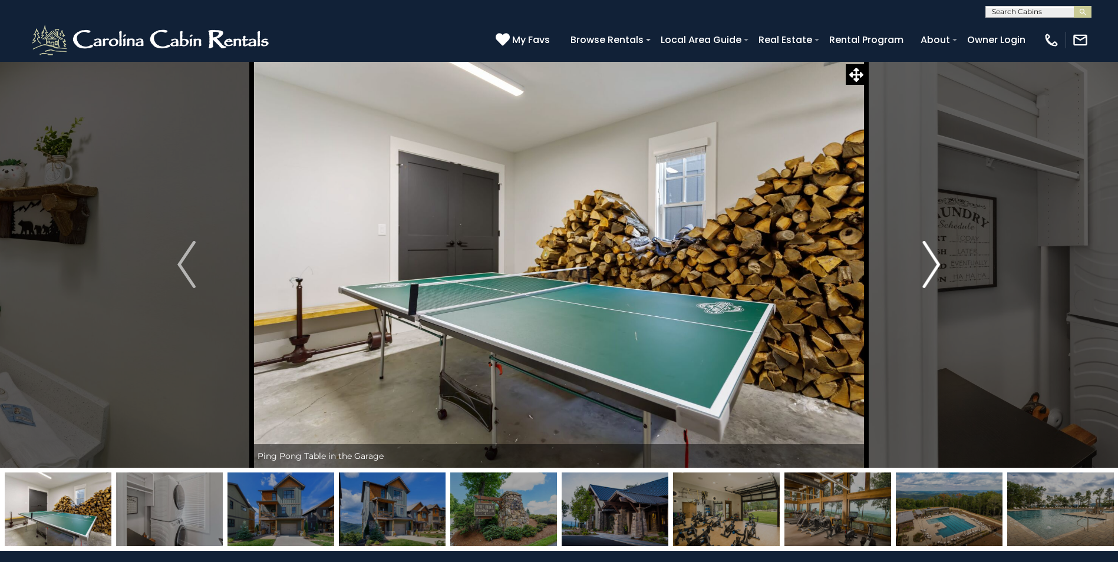
click at [934, 265] on img "Next" at bounding box center [931, 264] width 18 height 47
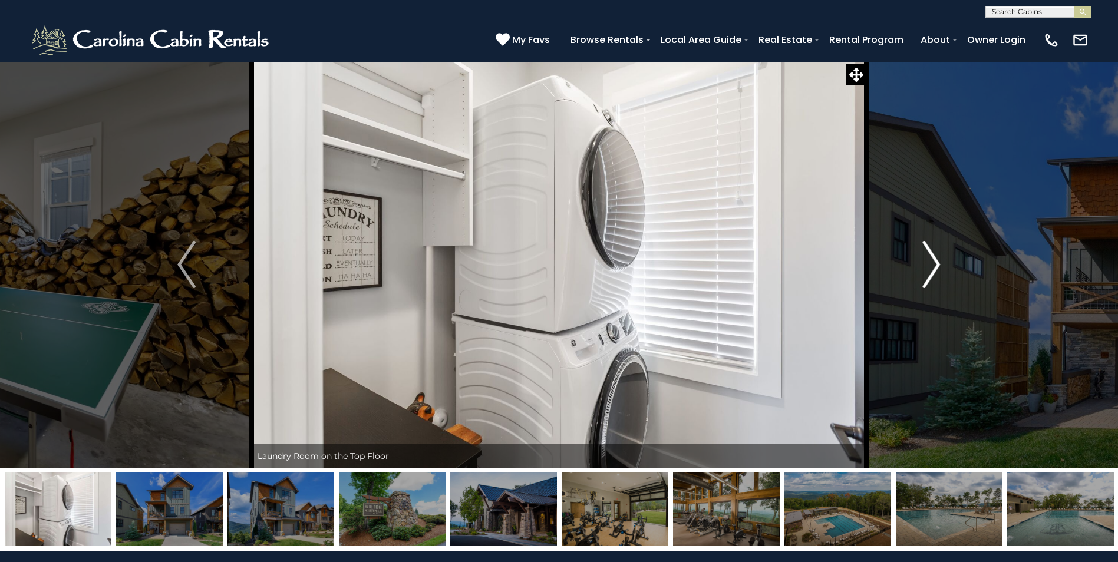
click at [934, 265] on img "Next" at bounding box center [931, 264] width 18 height 47
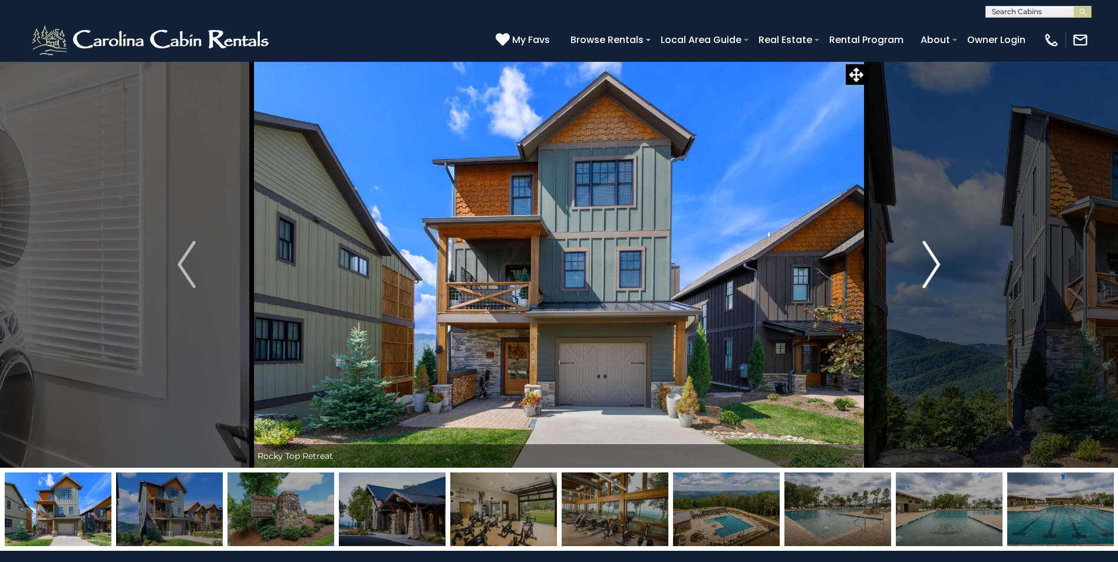
click at [934, 265] on img "Next" at bounding box center [931, 264] width 18 height 47
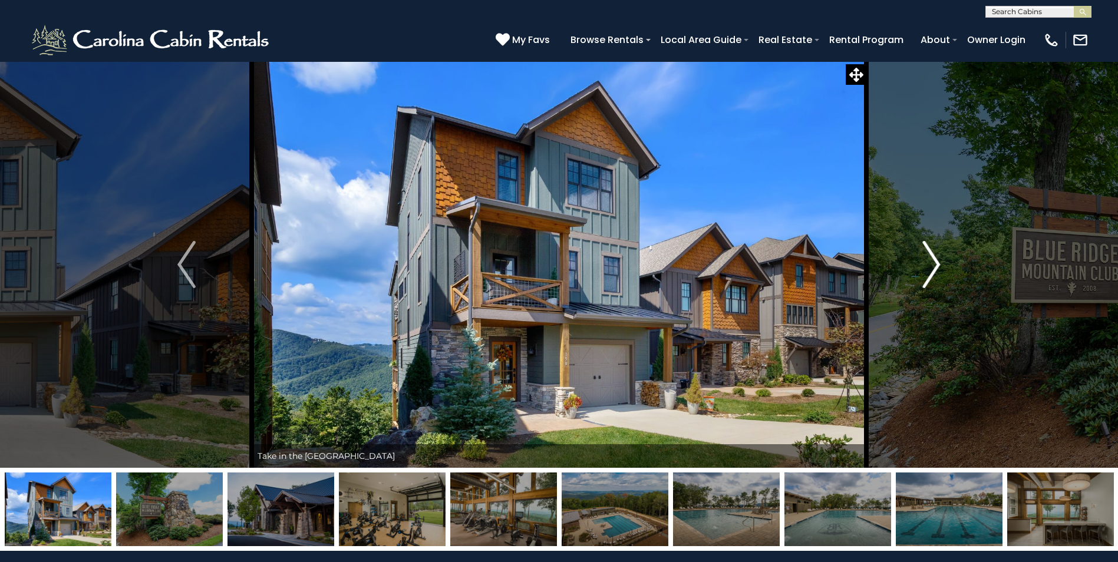
click at [934, 265] on img "Next" at bounding box center [931, 264] width 18 height 47
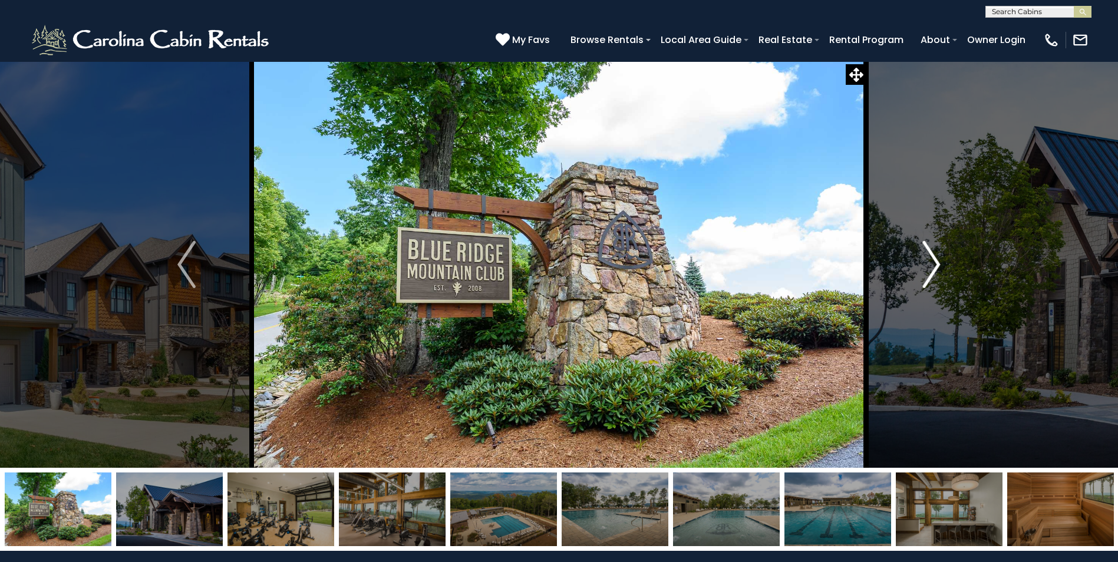
click at [934, 265] on img "Next" at bounding box center [931, 264] width 18 height 47
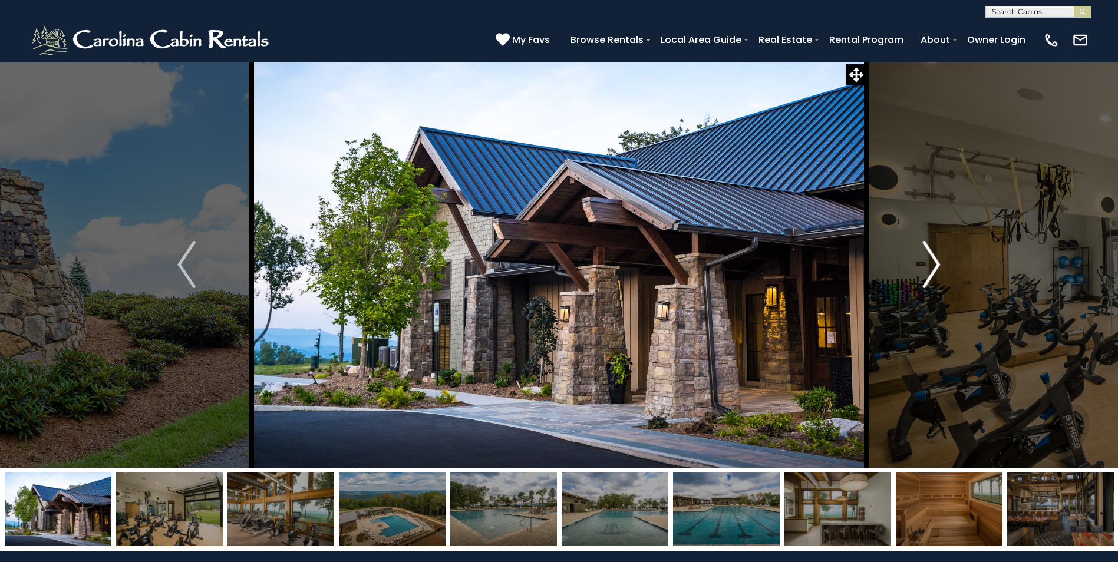
click at [934, 265] on img "Next" at bounding box center [931, 264] width 18 height 47
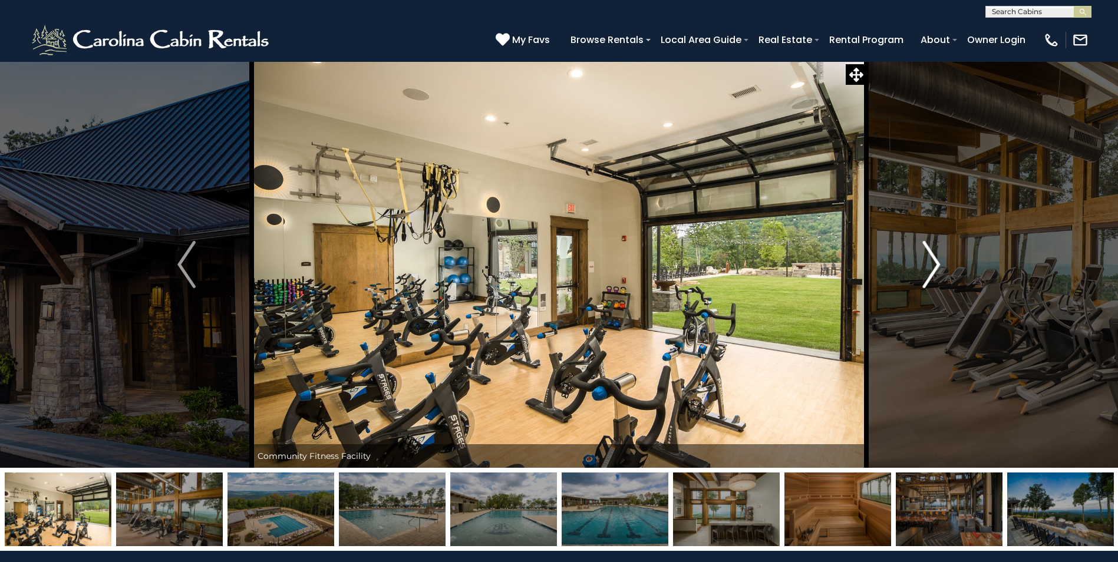
click at [934, 265] on img "Next" at bounding box center [931, 264] width 18 height 47
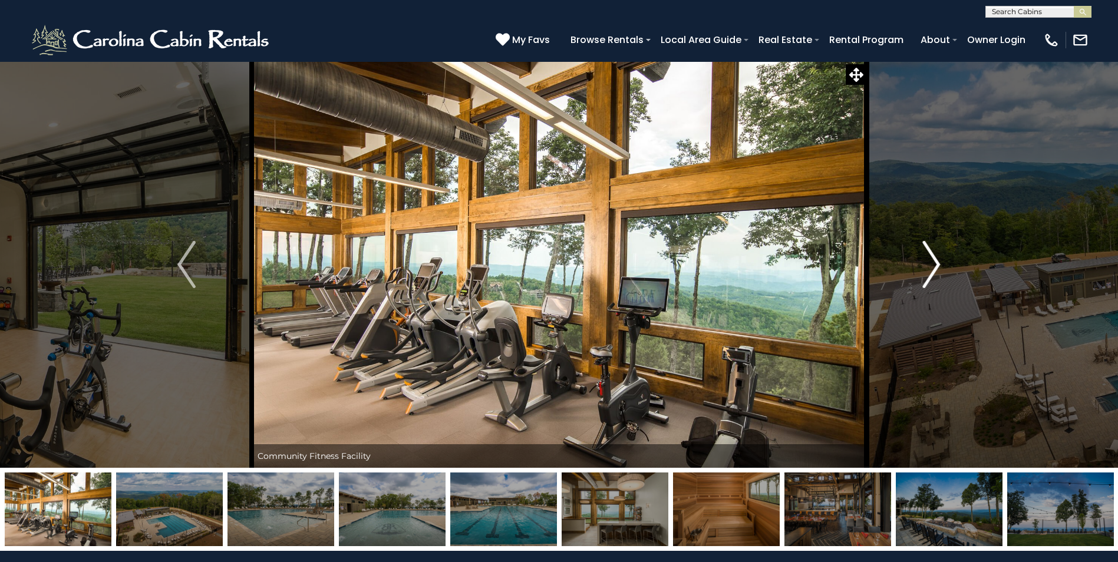
click at [934, 265] on img "Next" at bounding box center [931, 264] width 18 height 47
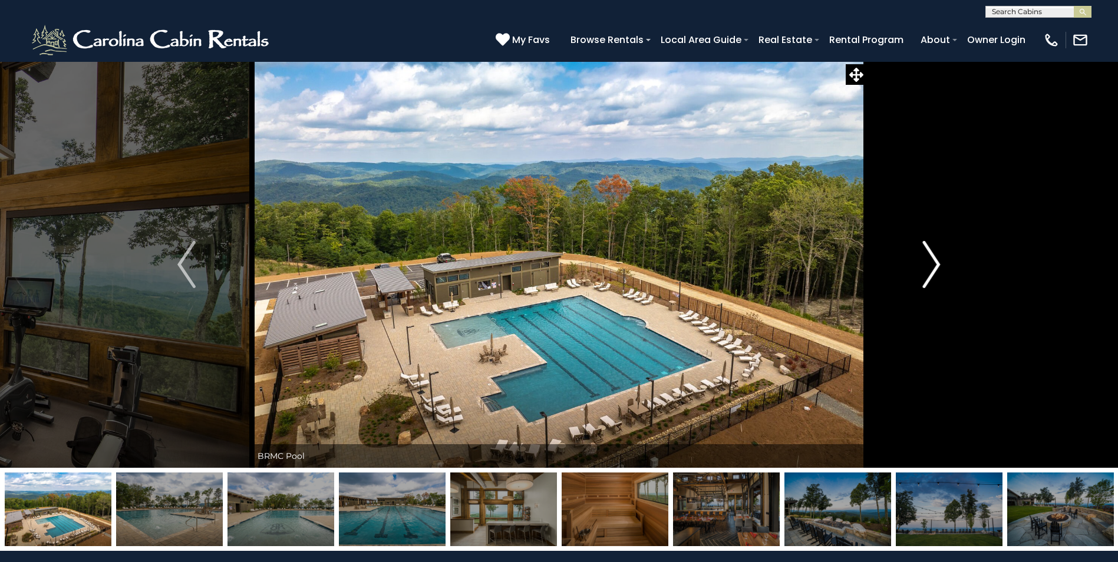
click at [934, 265] on img "Next" at bounding box center [931, 264] width 18 height 47
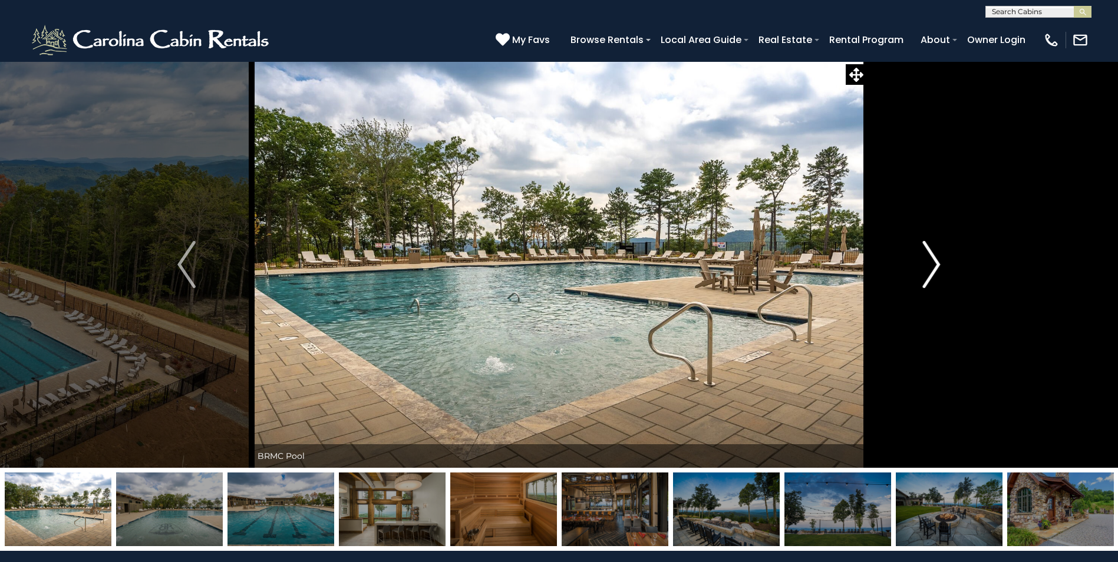
click at [934, 265] on img "Next" at bounding box center [931, 264] width 18 height 47
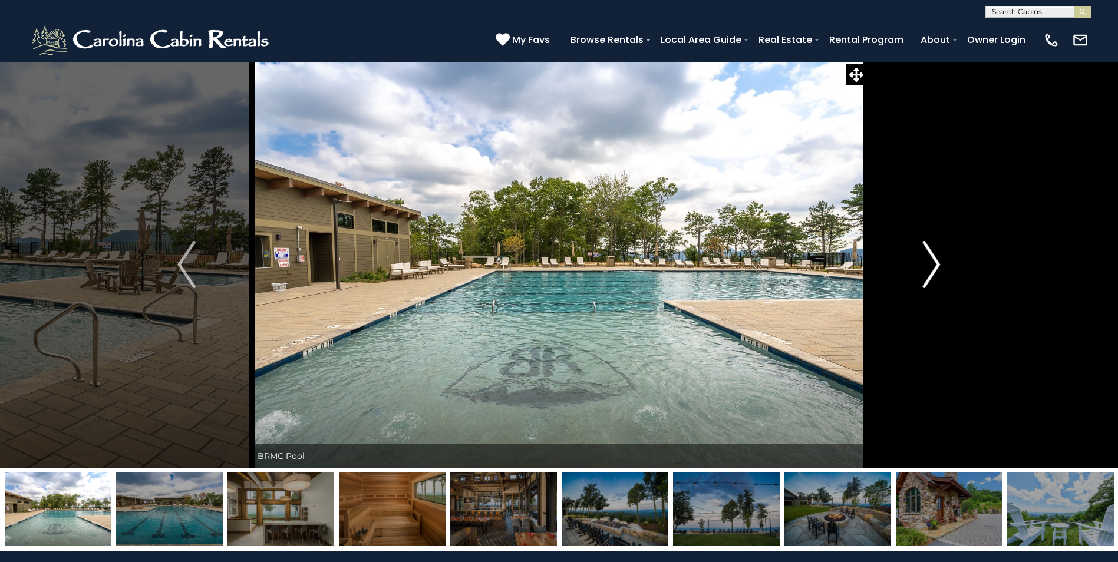
click at [934, 265] on img "Next" at bounding box center [931, 264] width 18 height 47
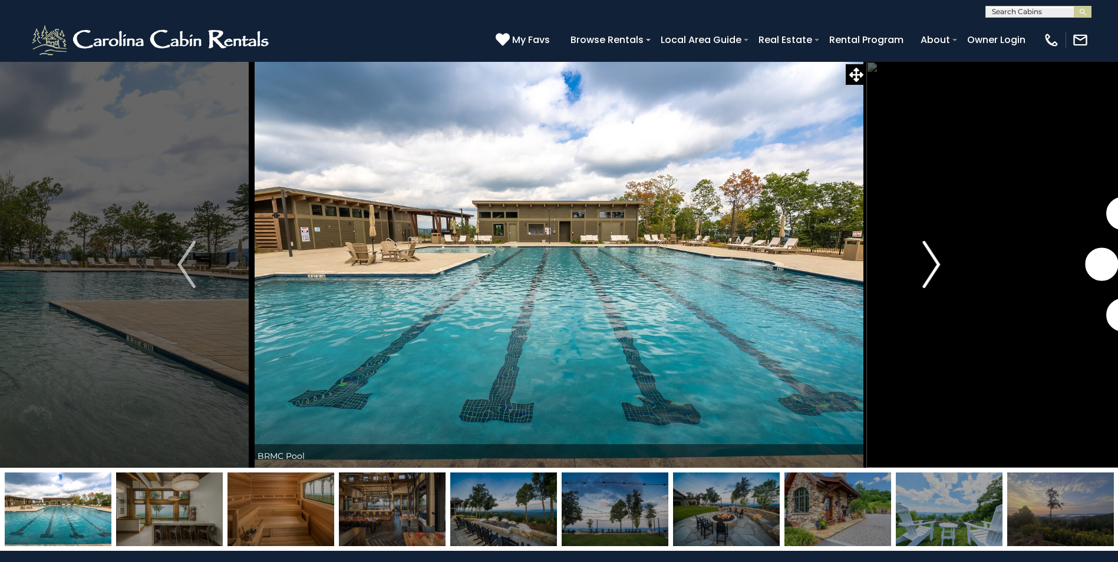
click at [934, 265] on img "Next" at bounding box center [931, 264] width 18 height 47
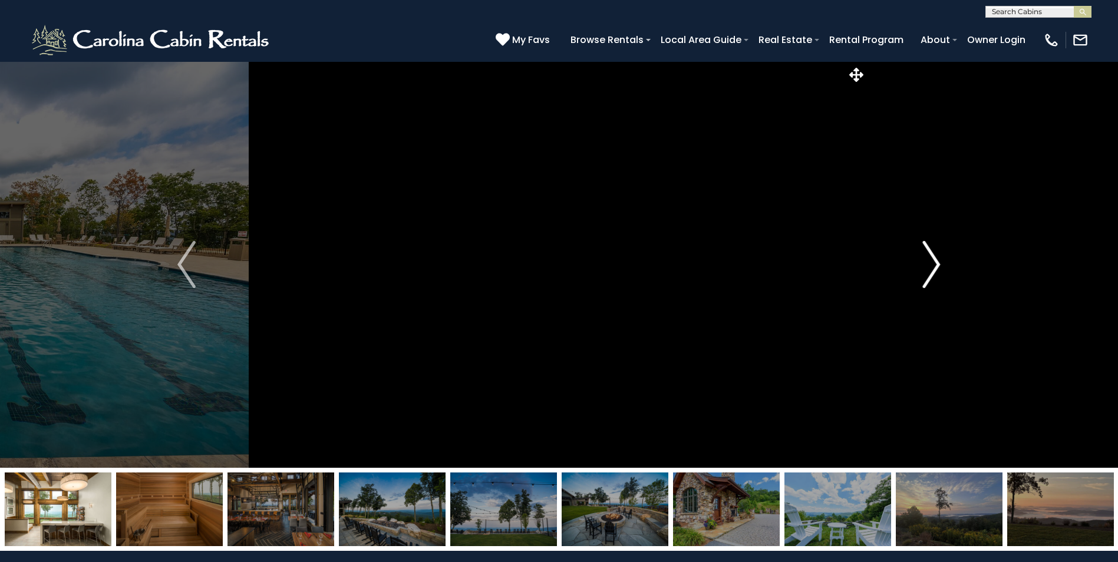
click at [934, 265] on img "Next" at bounding box center [931, 264] width 18 height 47
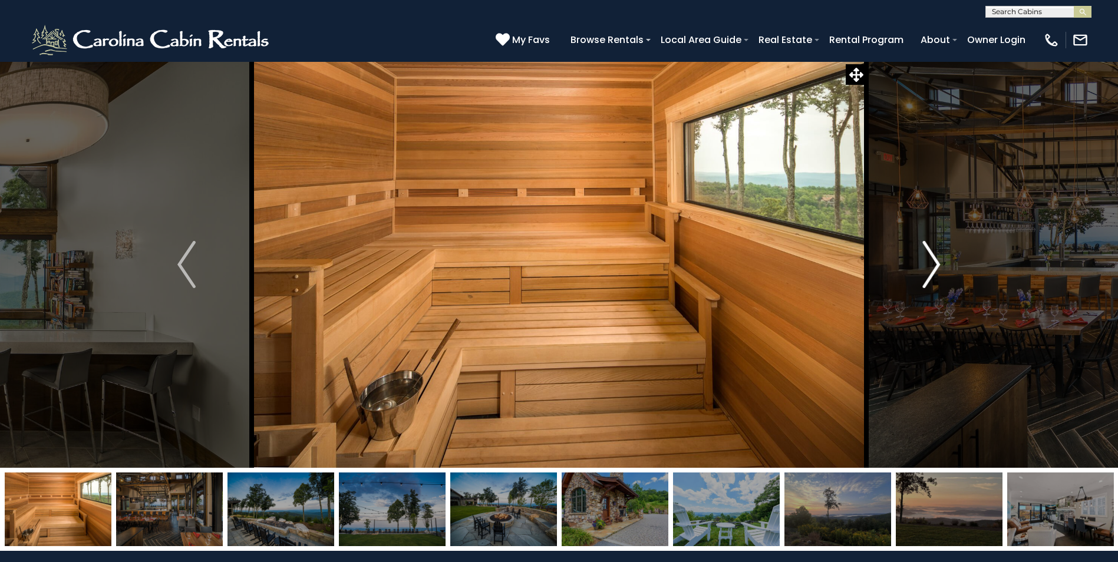
click at [934, 265] on img "Next" at bounding box center [931, 264] width 18 height 47
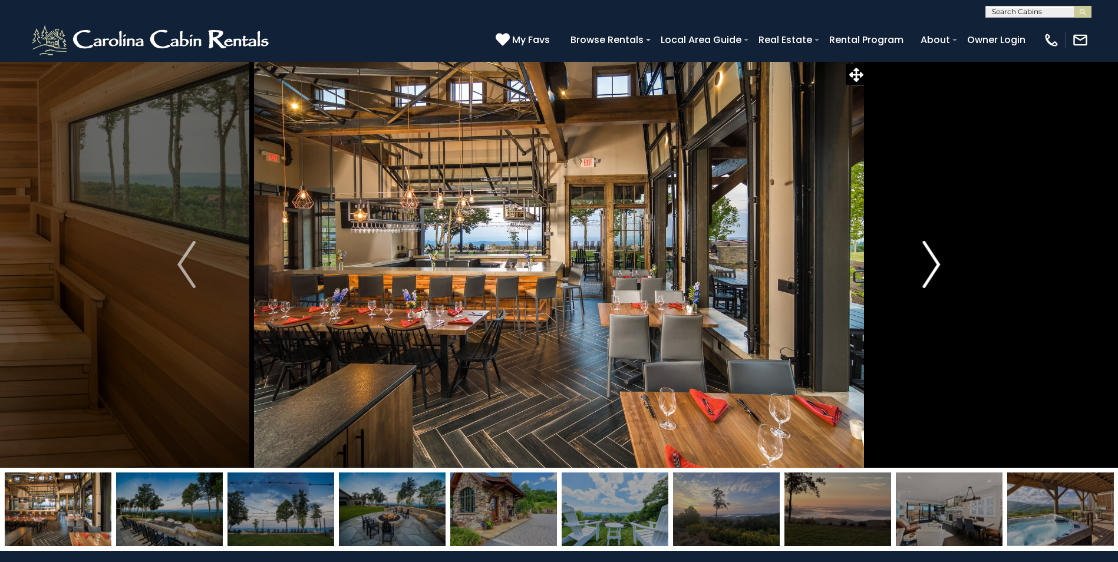
click at [934, 265] on img "Next" at bounding box center [931, 264] width 18 height 47
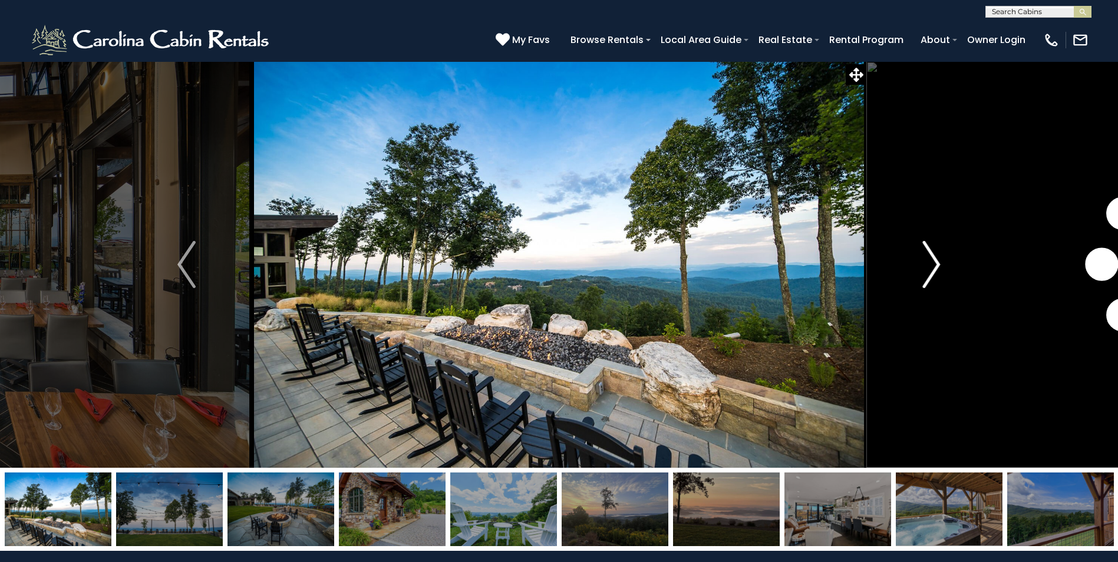
click at [934, 265] on img "Next" at bounding box center [931, 264] width 18 height 47
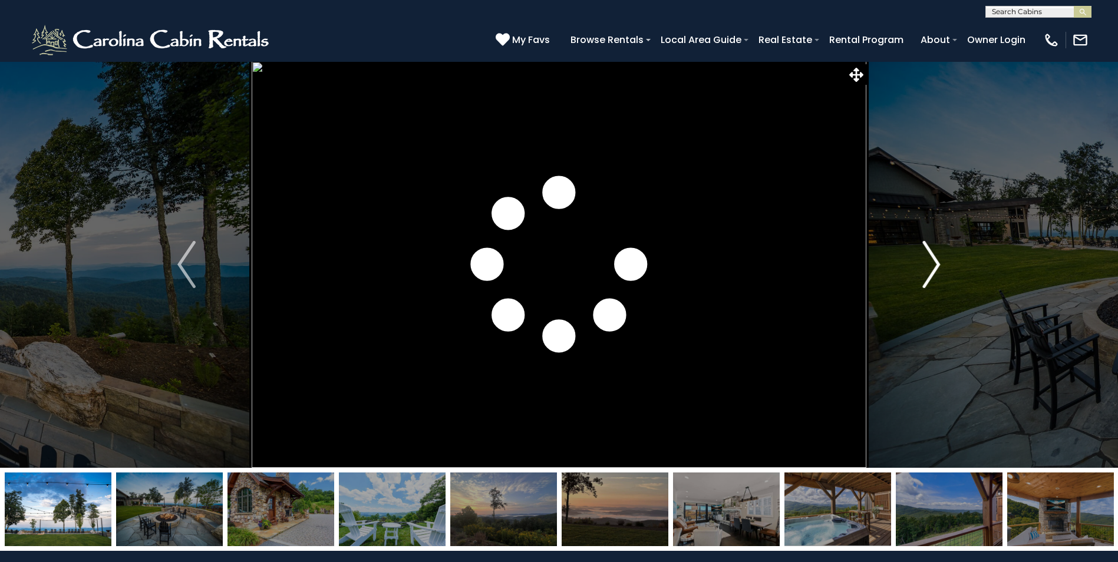
click at [934, 265] on img "Next" at bounding box center [931, 264] width 18 height 47
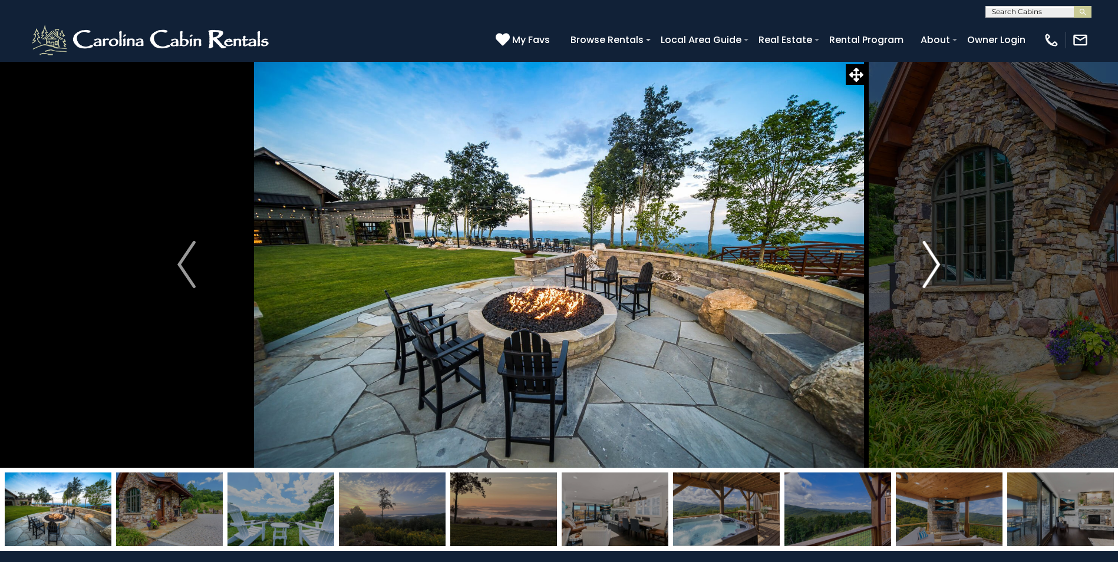
click at [934, 265] on img "Next" at bounding box center [931, 264] width 18 height 47
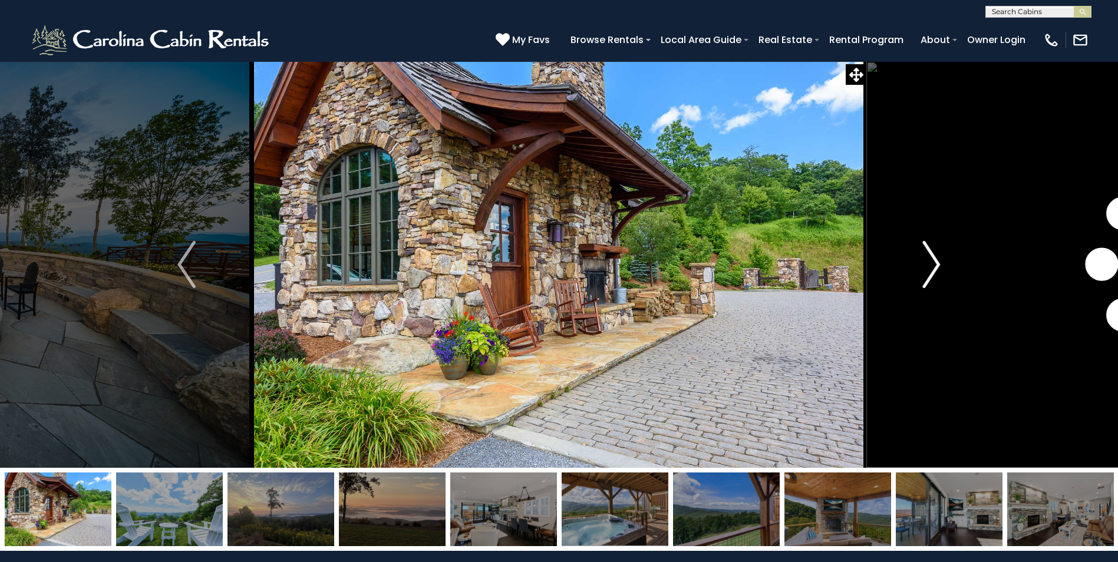
click at [934, 265] on img "Next" at bounding box center [931, 264] width 18 height 47
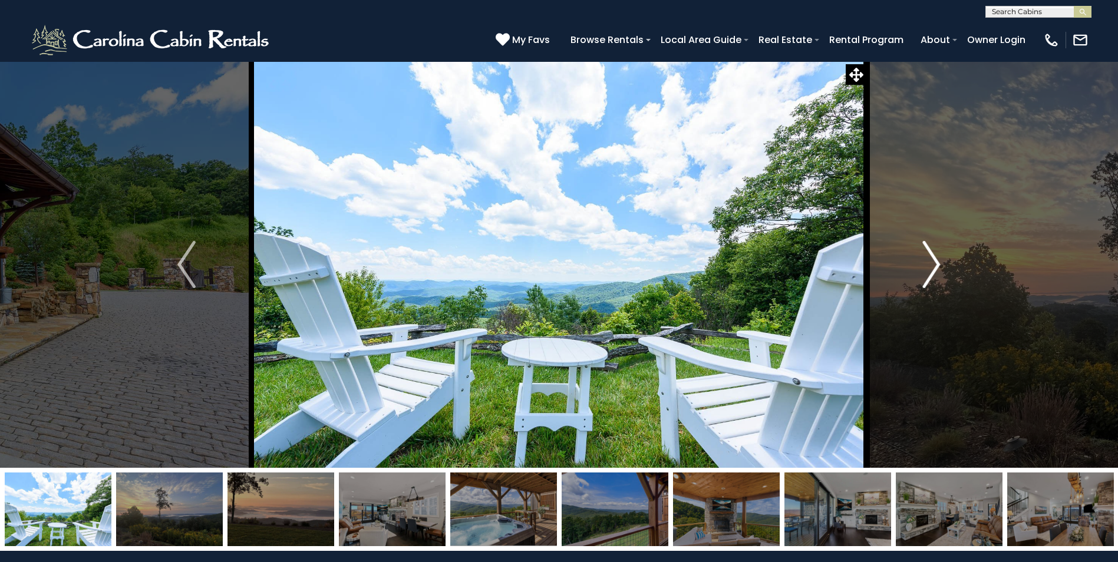
click at [934, 265] on img "Next" at bounding box center [931, 264] width 18 height 47
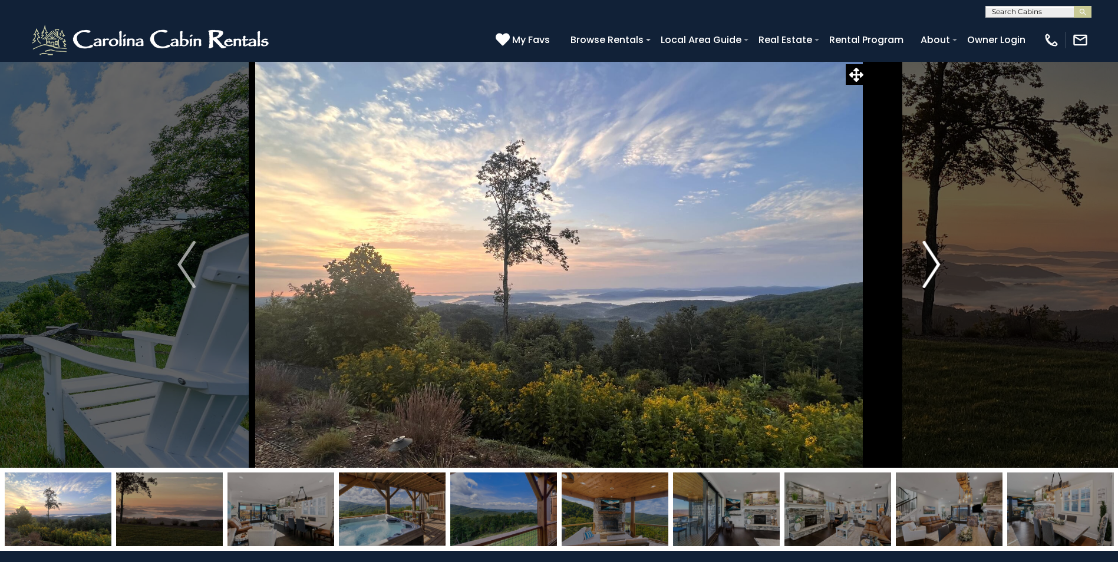
click at [934, 265] on img "Next" at bounding box center [931, 264] width 18 height 47
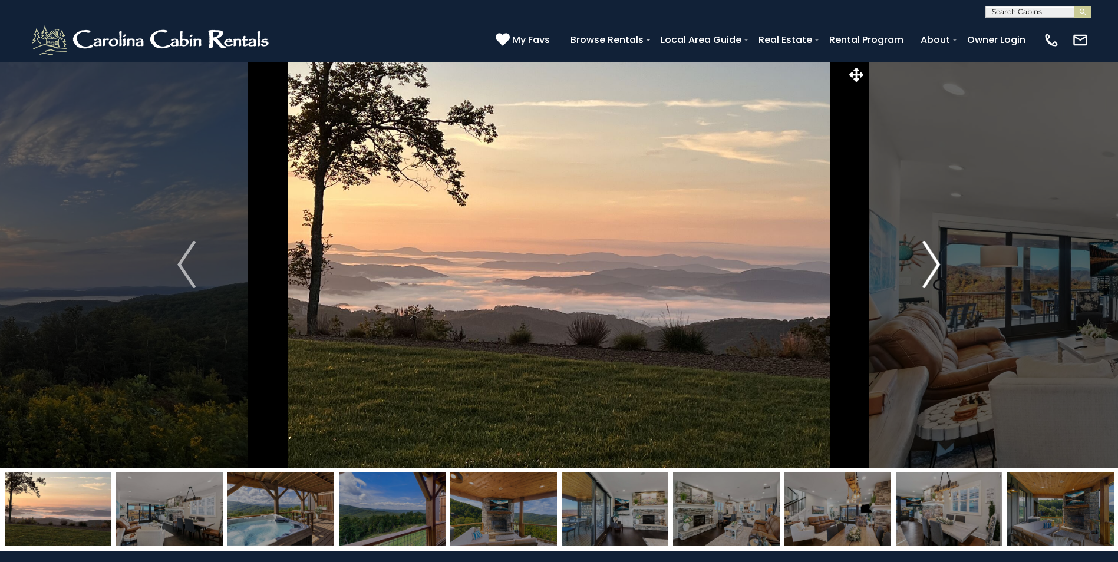
click at [934, 265] on img "Next" at bounding box center [931, 264] width 18 height 47
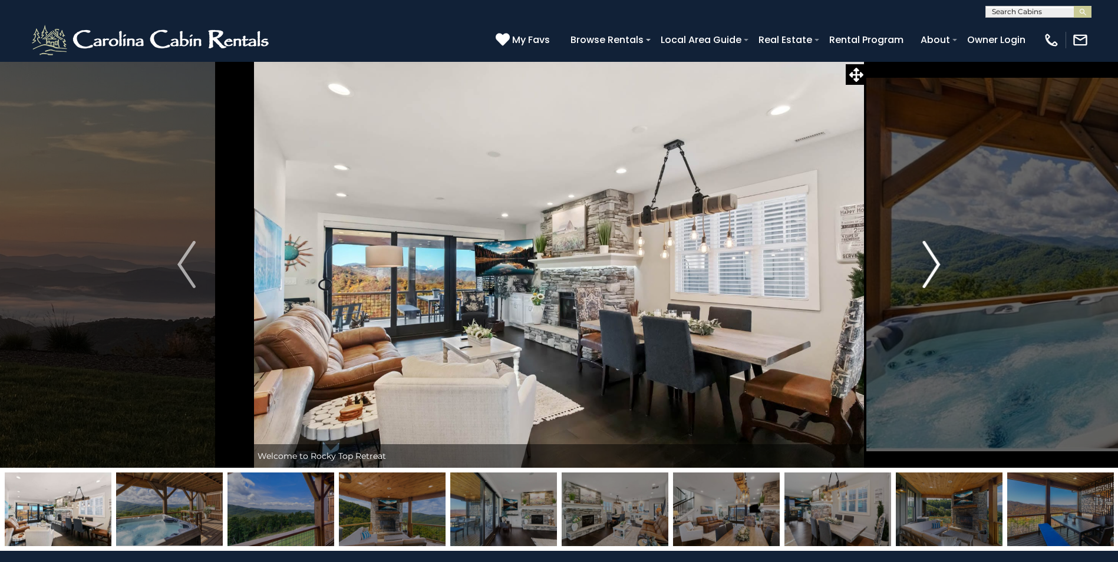
click at [934, 265] on img "Next" at bounding box center [931, 264] width 18 height 47
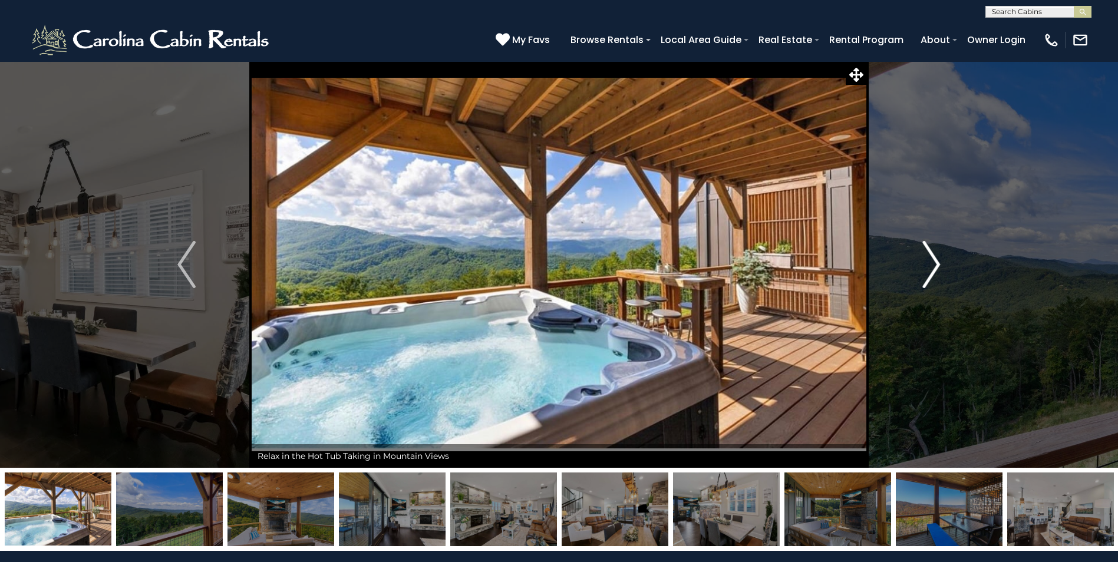
click at [934, 265] on img "Next" at bounding box center [931, 264] width 18 height 47
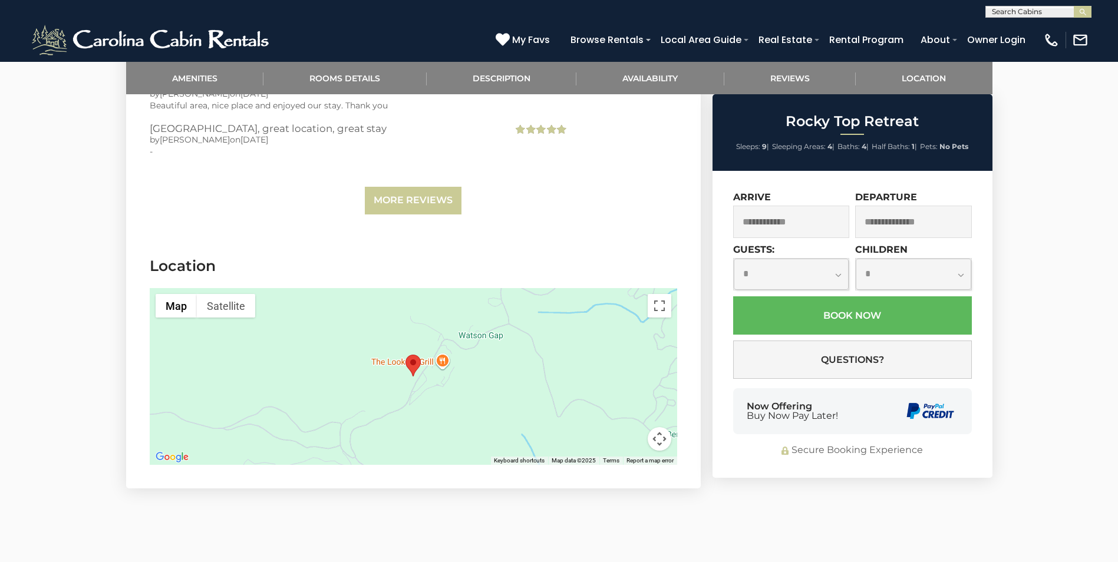
scroll to position [3460, 0]
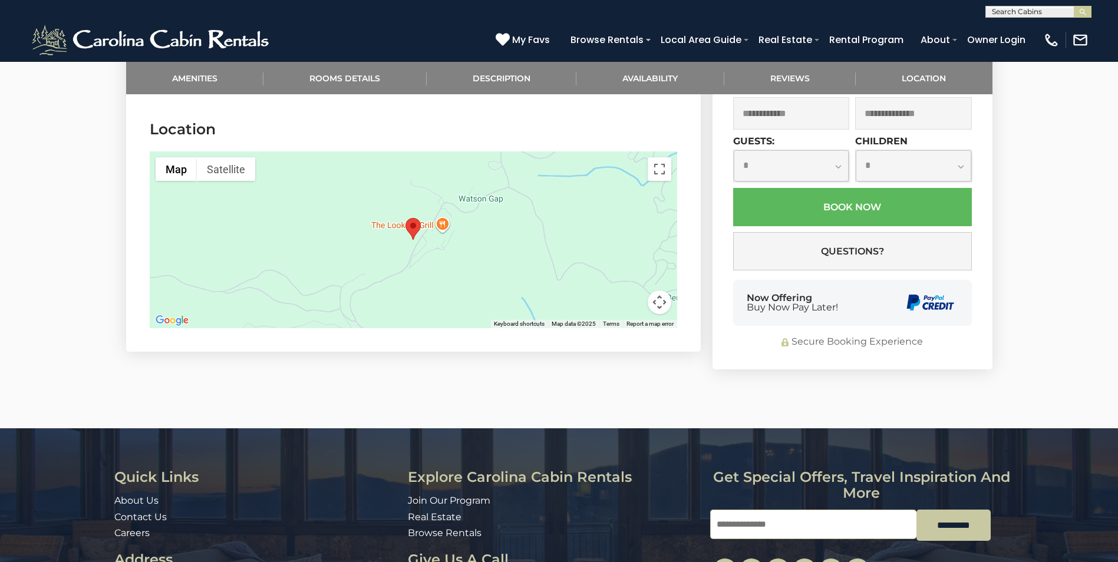
click at [665, 300] on button "Map camera controls" at bounding box center [660, 303] width 24 height 24
click at [633, 301] on button "Zoom out" at bounding box center [630, 303] width 24 height 24
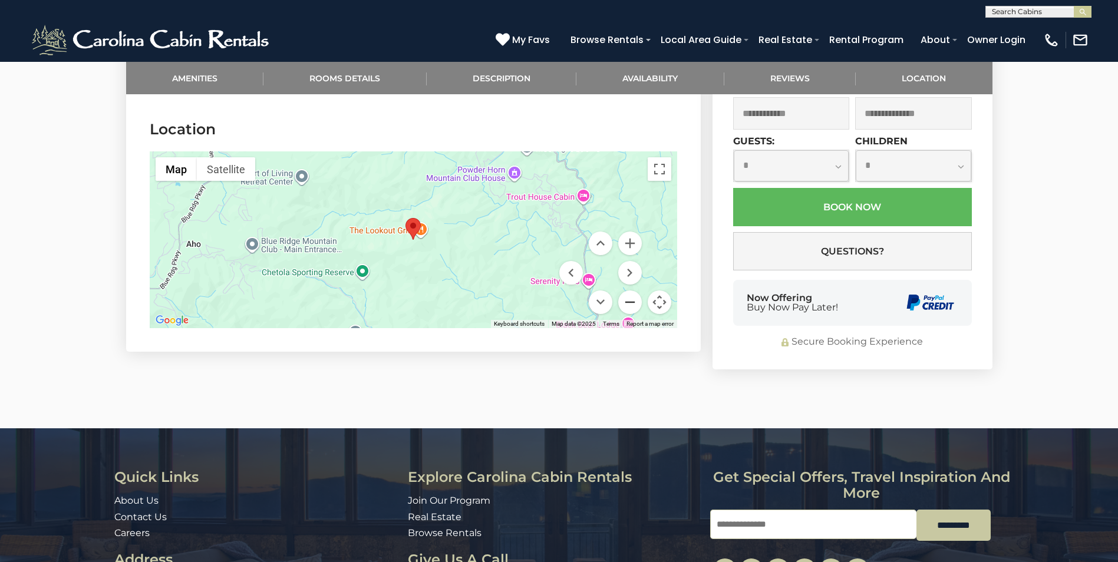
click at [633, 301] on button "Zoom out" at bounding box center [630, 303] width 24 height 24
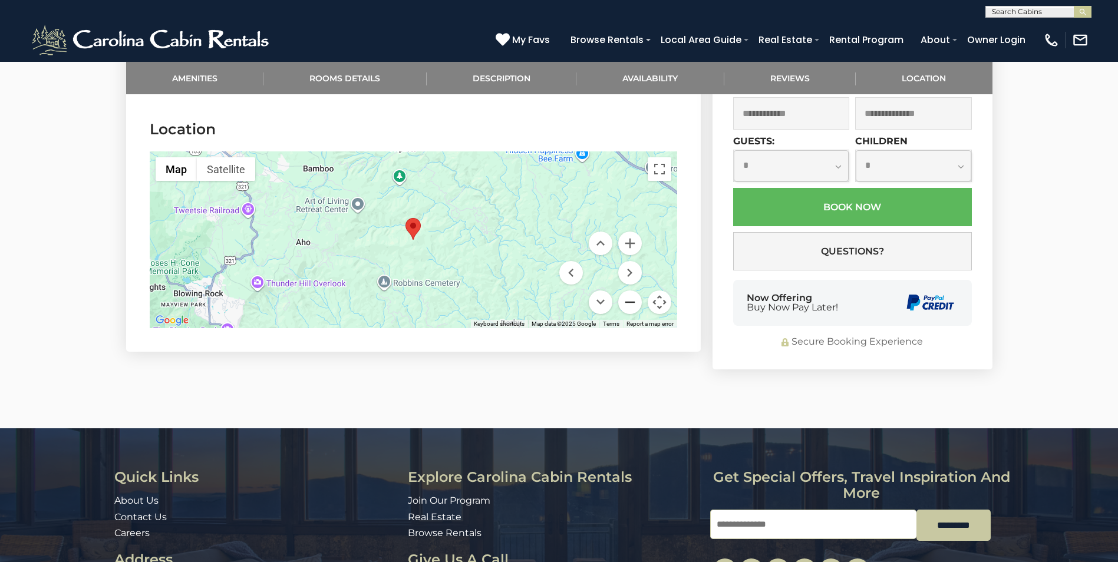
click at [633, 301] on button "Zoom out" at bounding box center [630, 303] width 24 height 24
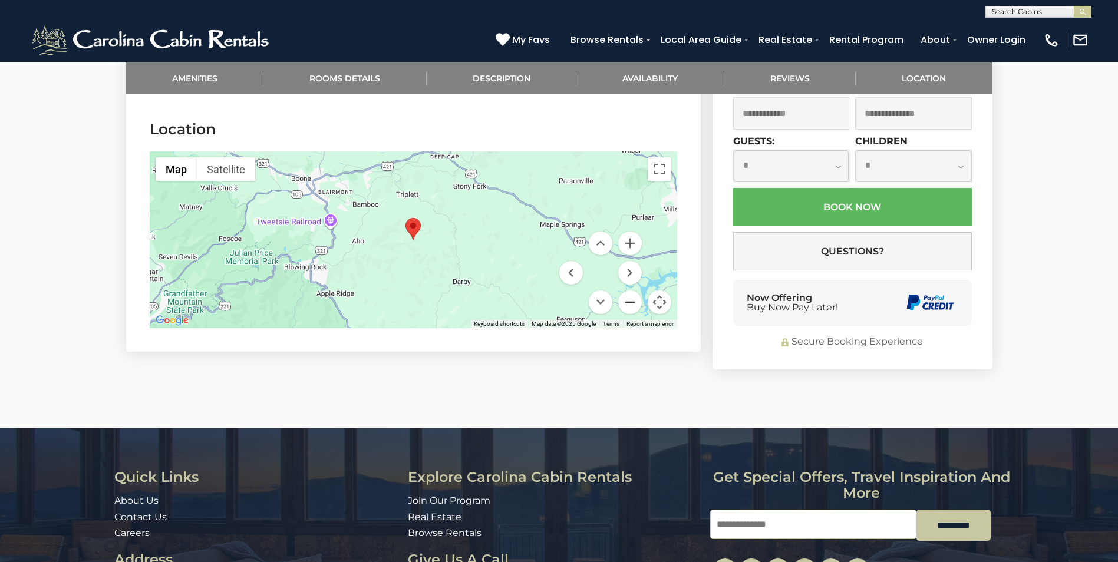
click at [633, 301] on button "Zoom out" at bounding box center [630, 303] width 24 height 24
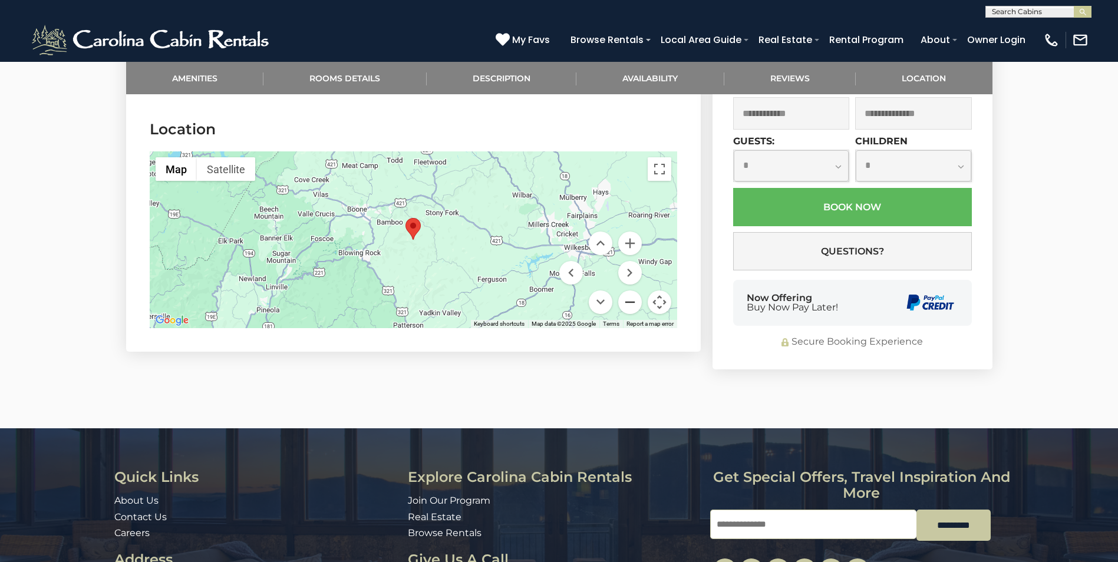
click at [633, 301] on button "Zoom out" at bounding box center [630, 303] width 24 height 24
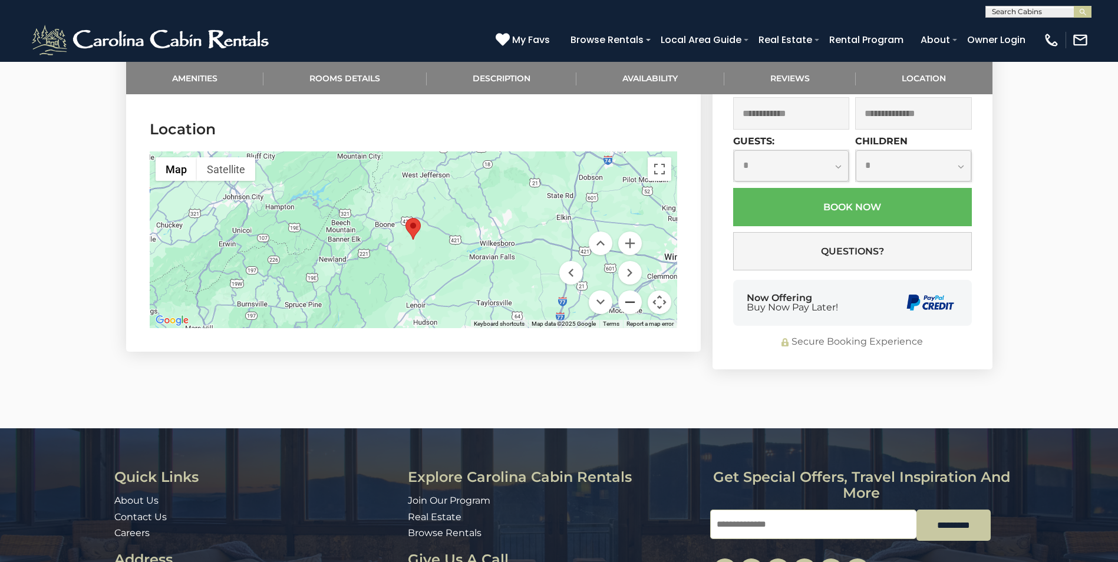
click at [633, 301] on button "Zoom out" at bounding box center [630, 303] width 24 height 24
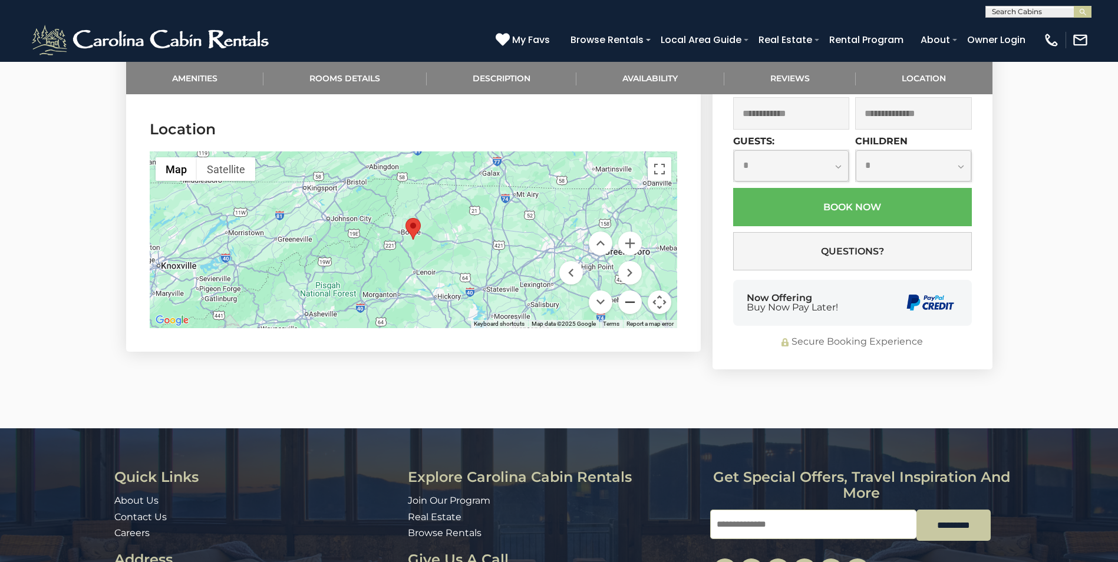
click at [633, 301] on button "Zoom out" at bounding box center [630, 303] width 24 height 24
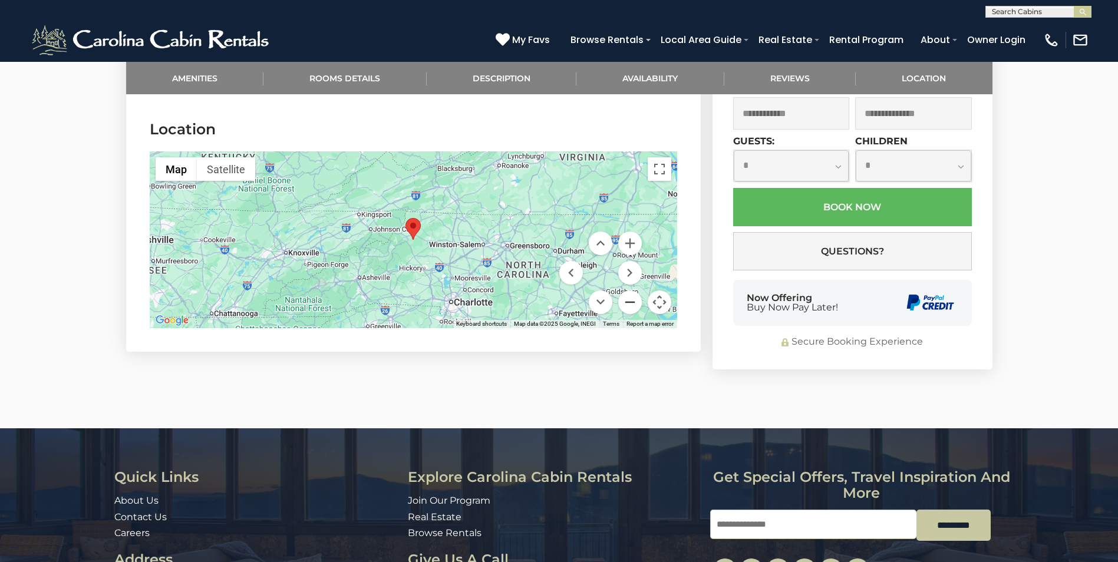
click at [632, 302] on button "Zoom out" at bounding box center [630, 303] width 24 height 24
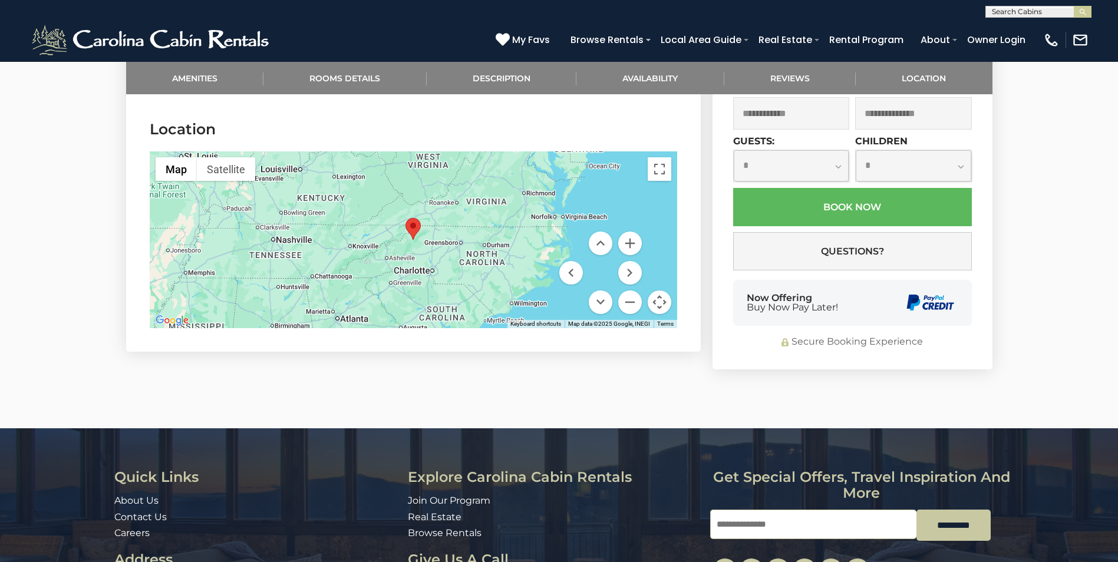
click at [520, 250] on div at bounding box center [413, 239] width 527 height 177
